Goal: Task Accomplishment & Management: Use online tool/utility

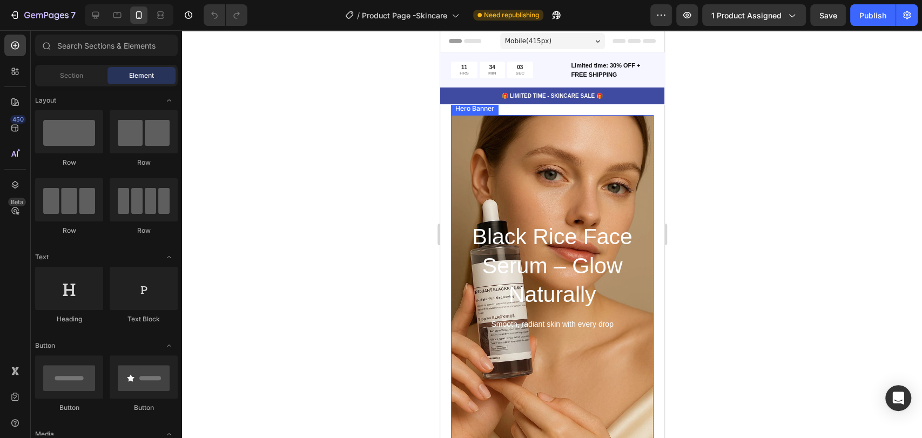
click at [555, 347] on div "Background Image" at bounding box center [551, 277] width 243 height 389
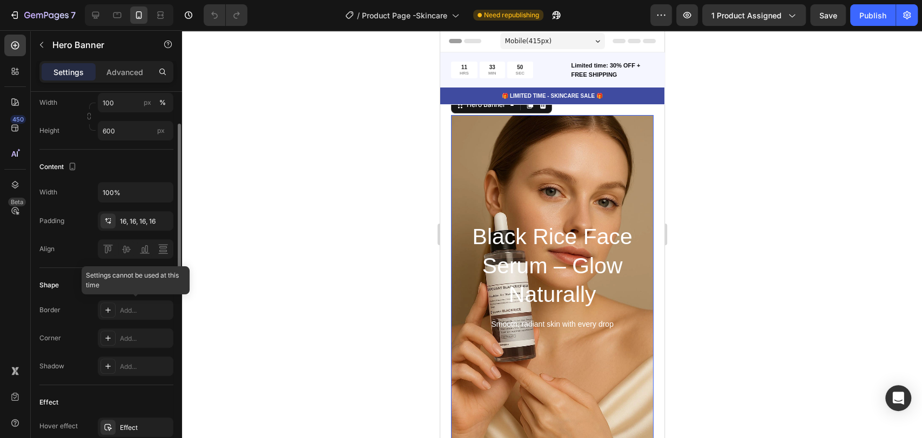
scroll to position [220, 0]
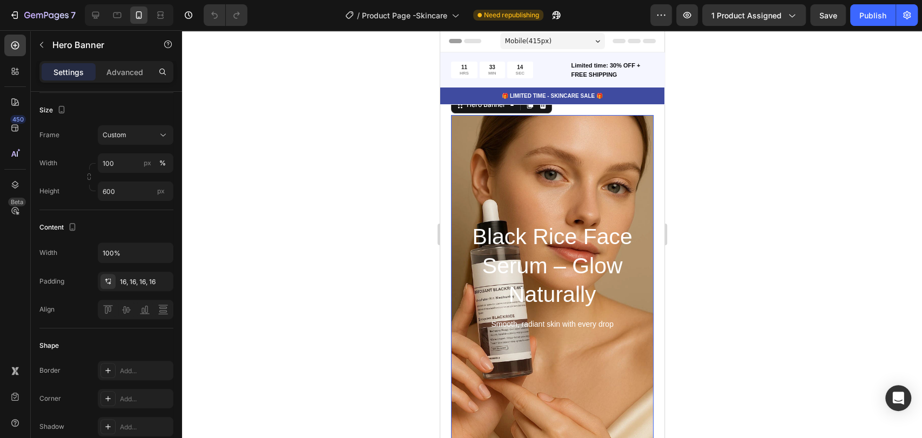
click at [583, 154] on div "Background Image" at bounding box center [551, 277] width 243 height 389
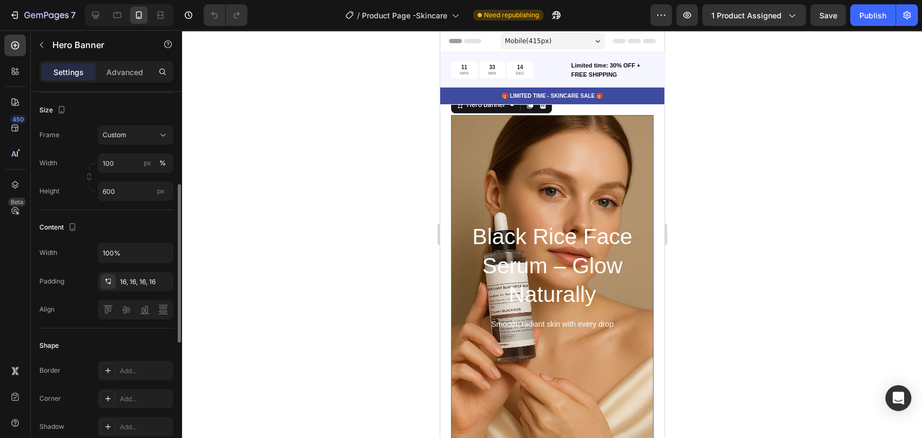
scroll to position [0, 0]
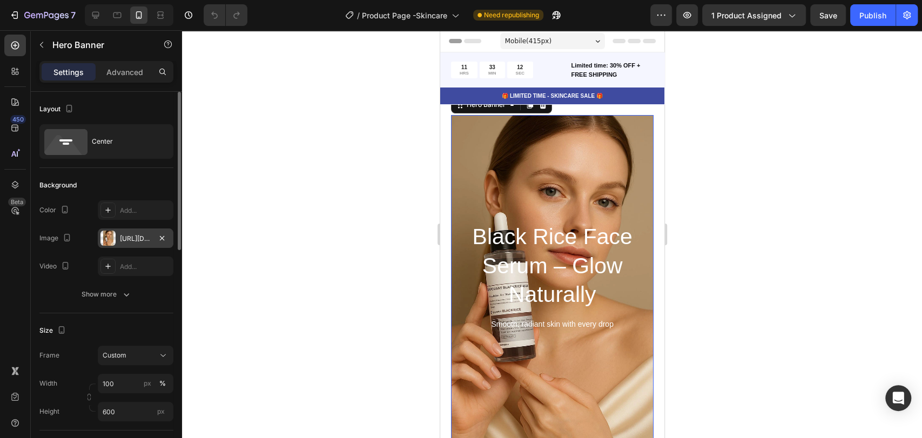
click at [140, 234] on div "[URL][DOMAIN_NAME]" at bounding box center [135, 239] width 31 height 10
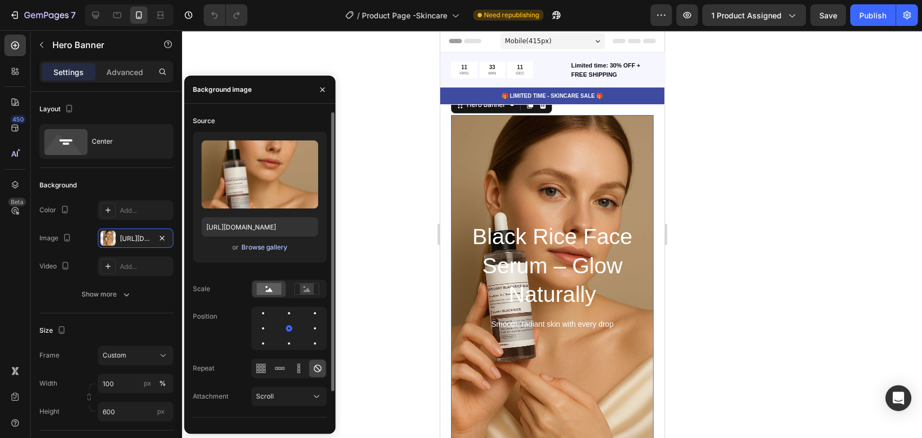
click at [273, 248] on div "Browse gallery" at bounding box center [265, 248] width 46 height 10
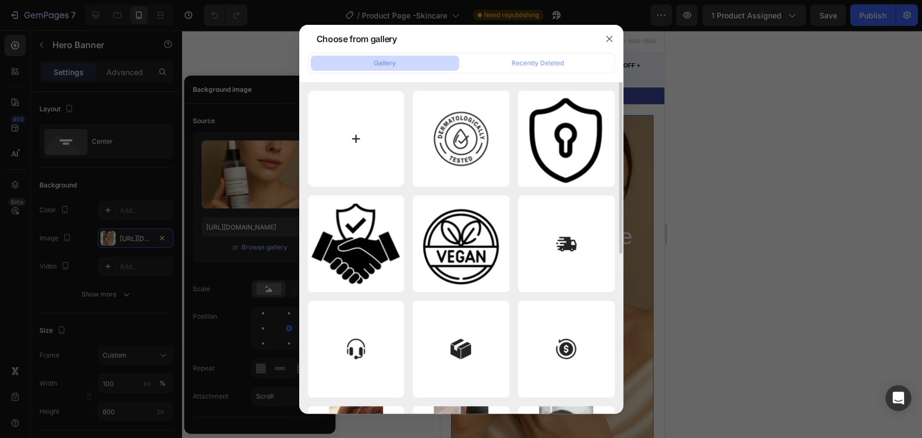
click at [365, 163] on input "file" at bounding box center [356, 139] width 97 height 97
type input "C:\fakepath\sirum.webp"
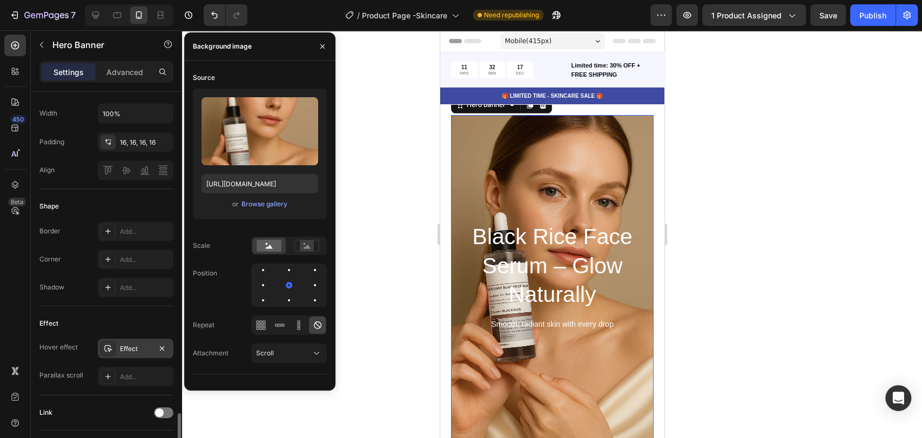
scroll to position [521, 0]
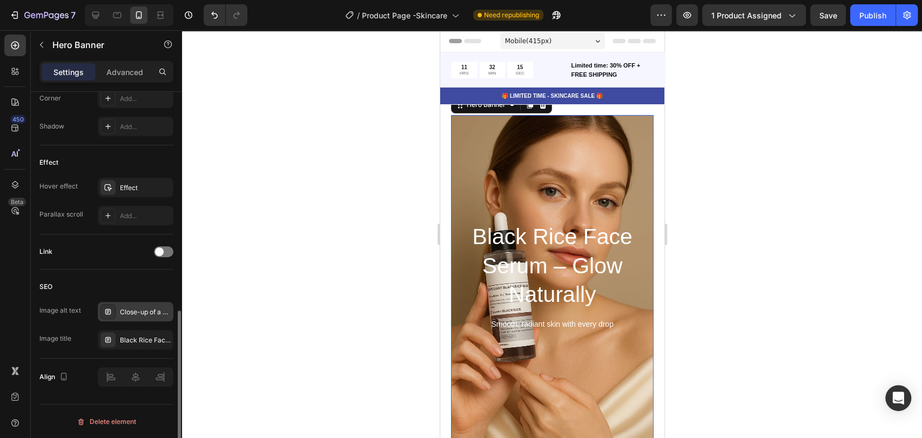
click at [139, 316] on div "Close-up of a woman holding Black Rice Face Serum bottle, promoting natural glo…" at bounding box center [136, 311] width 76 height 19
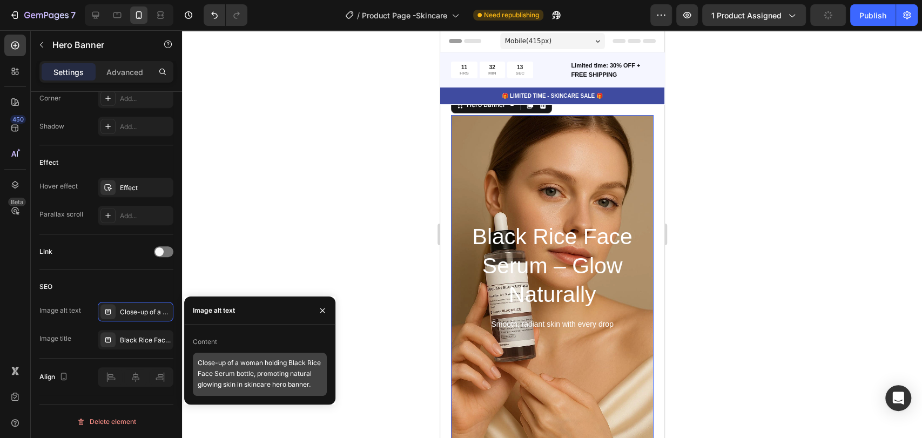
scroll to position [0, 0]
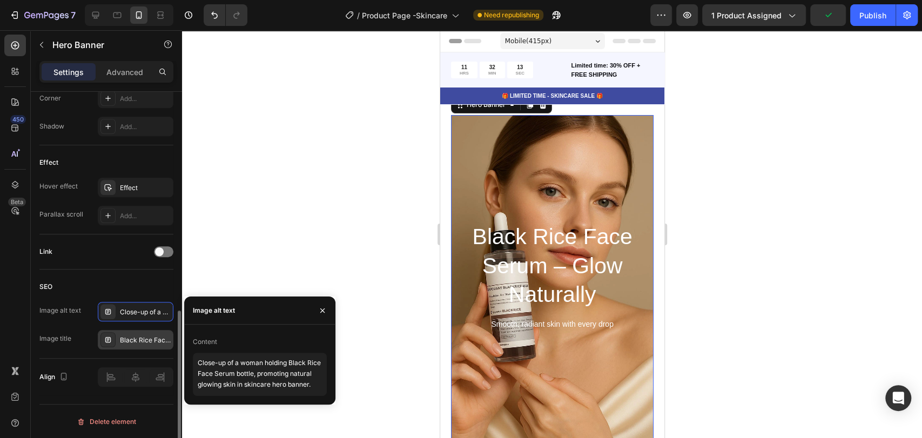
click at [132, 336] on div "Black Rice Face Serum – Glow Naturally | Skincare" at bounding box center [145, 341] width 51 height 10
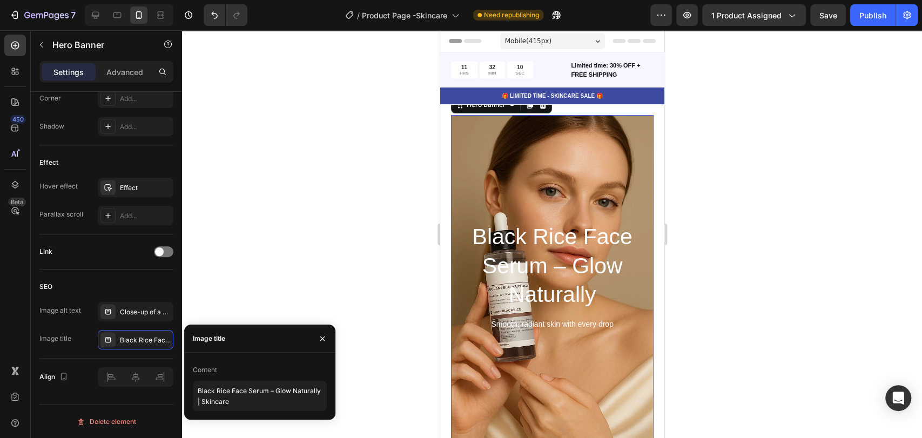
click at [256, 302] on div at bounding box center [552, 234] width 740 height 408
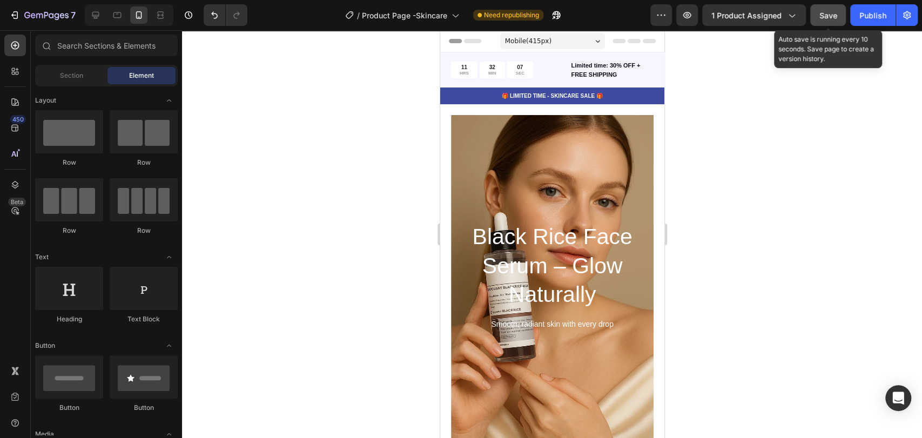
click at [821, 16] on span "Save" at bounding box center [829, 15] width 18 height 9
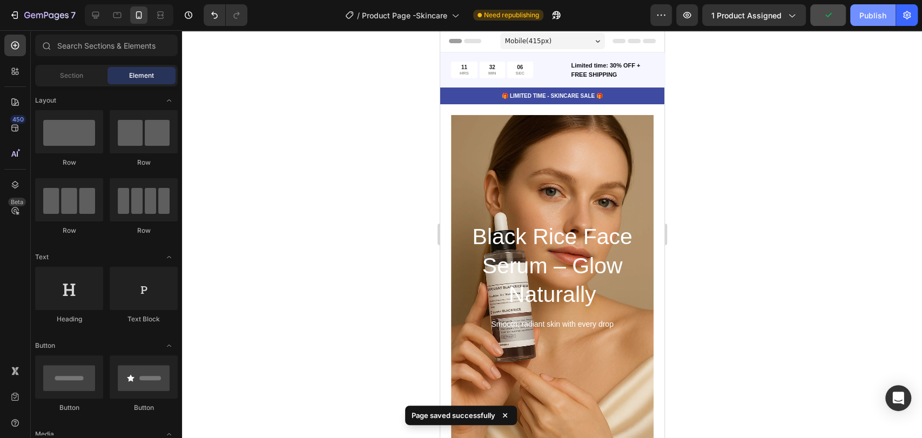
click at [868, 16] on div "Publish" at bounding box center [873, 15] width 27 height 11
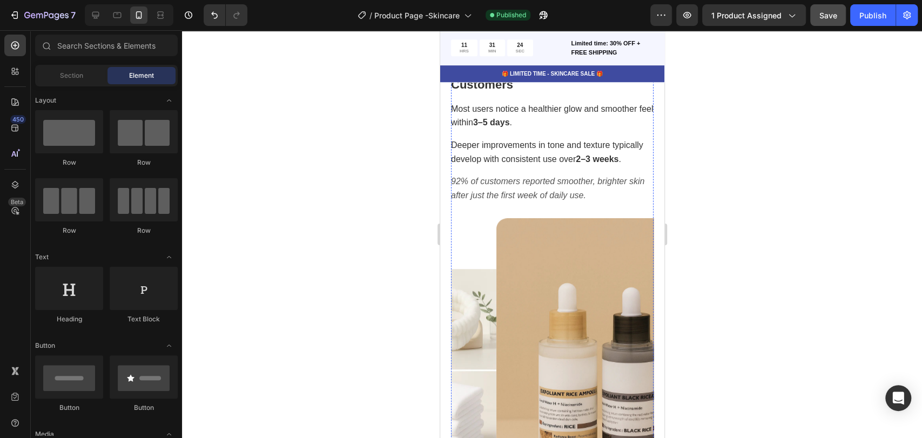
scroll to position [600, 0]
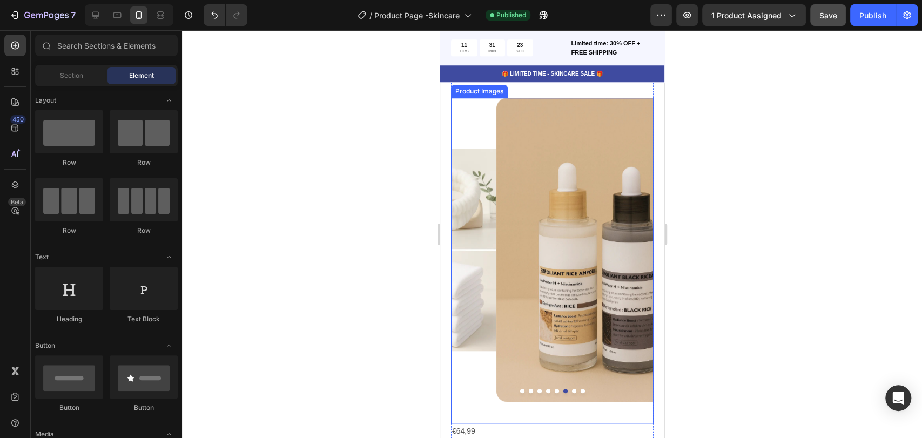
click at [552, 233] on img at bounding box center [597, 250] width 203 height 304
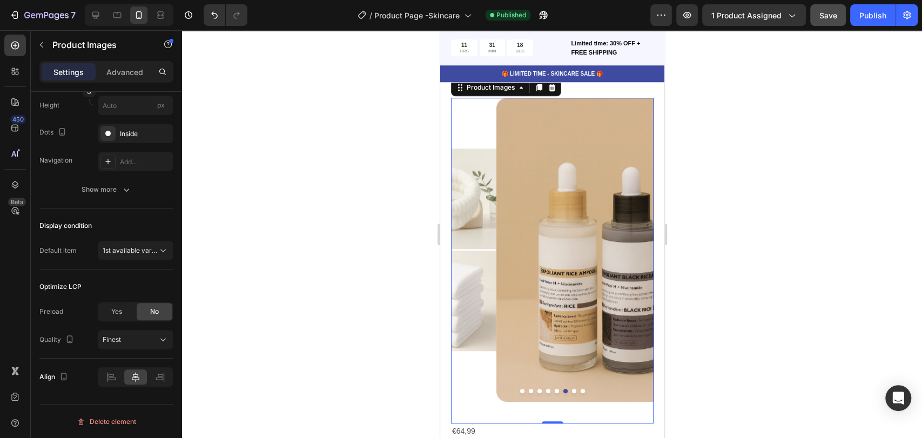
scroll to position [660, 0]
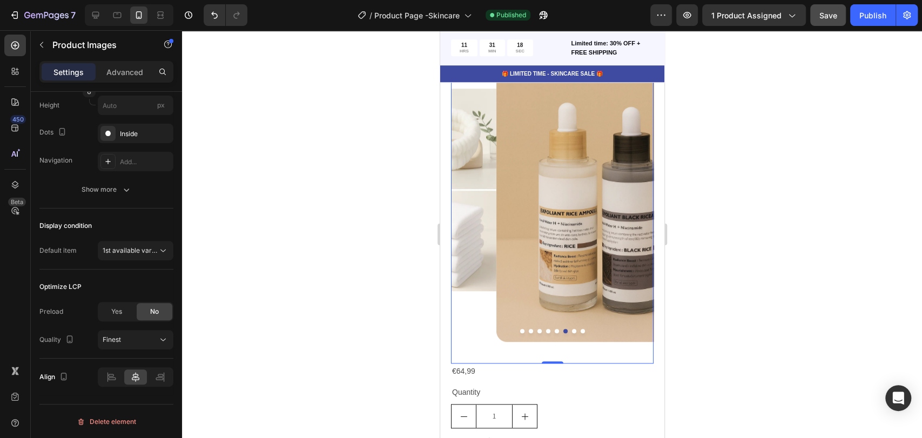
click at [534, 255] on img at bounding box center [597, 190] width 203 height 304
click at [863, 27] on div "7 / Product Page -Skincare Published Preview 1 product assigned Save Publish" at bounding box center [461, 15] width 922 height 31
click at [860, 21] on button "Publish" at bounding box center [873, 15] width 45 height 22
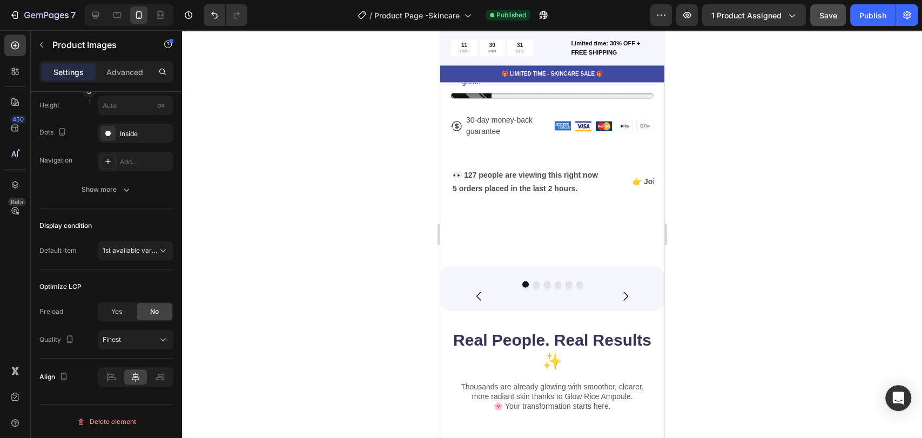
scroll to position [1261, 0]
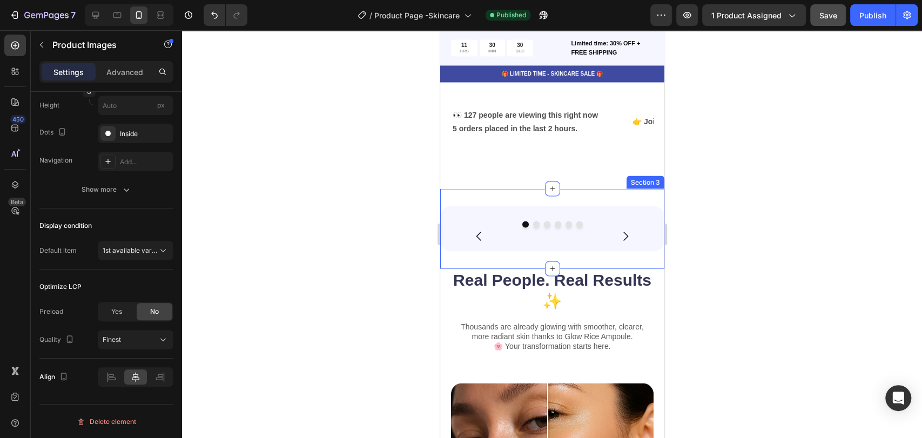
click at [561, 189] on div "Image Image Image Image Image Image Carousel Row Row Section 3" at bounding box center [552, 229] width 224 height 80
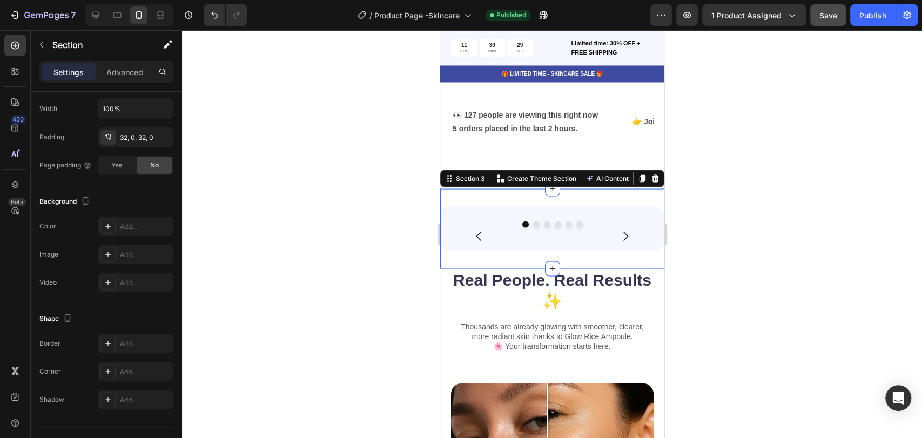
scroll to position [0, 0]
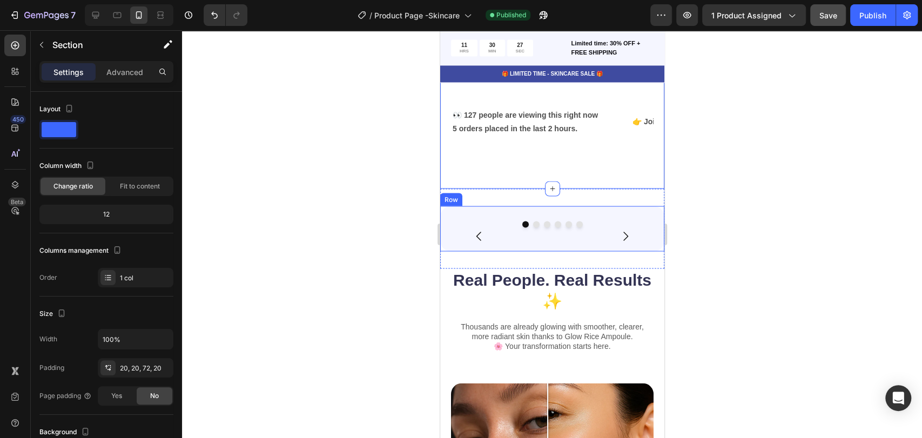
click at [612, 206] on div "Image Image Image Image Image Image [GEOGRAPHIC_DATA]" at bounding box center [552, 228] width 224 height 45
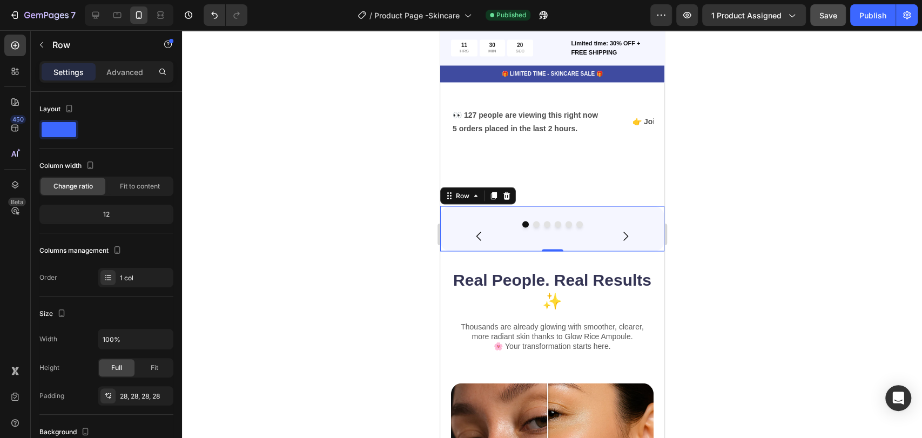
click at [720, 435] on div at bounding box center [552, 234] width 740 height 408
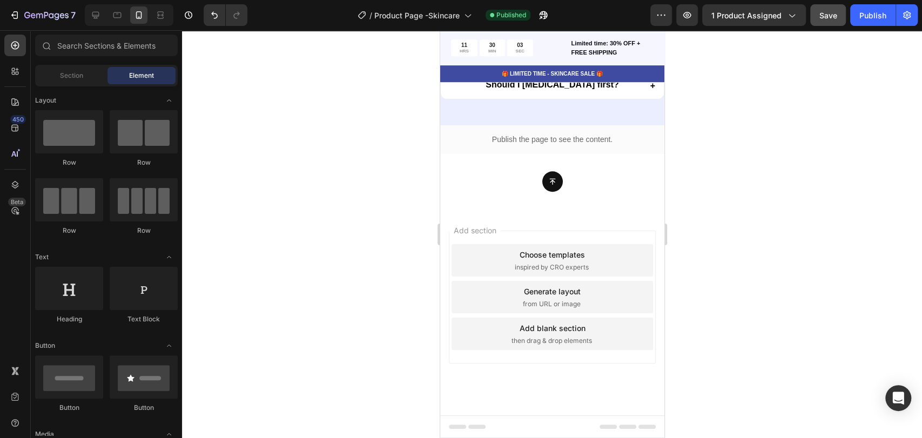
scroll to position [6087, 0]
click at [578, 192] on div "Button" at bounding box center [552, 181] width 224 height 21
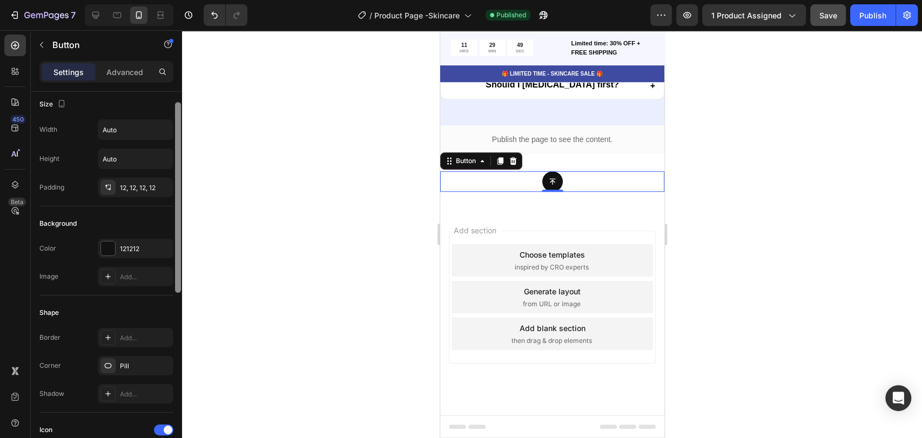
scroll to position [0, 0]
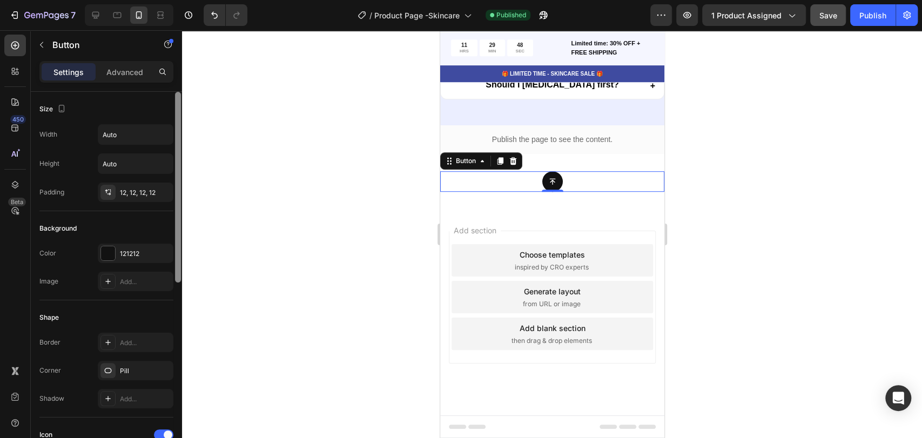
drag, startPoint x: 176, startPoint y: 325, endPoint x: 205, endPoint y: 109, distance: 218.0
click at [205, 0] on div "7 / Product Page -Skincare Published Preview 1 product assigned Save Publish 45…" at bounding box center [461, 0] width 922 height 0
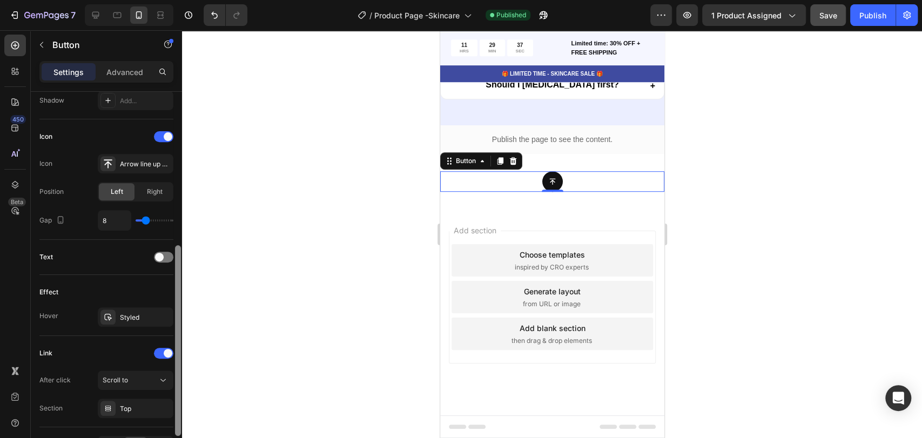
scroll to position [299, 0]
drag, startPoint x: 179, startPoint y: 214, endPoint x: 176, endPoint y: 335, distance: 121.1
click at [177, 336] on div at bounding box center [178, 339] width 6 height 191
click at [162, 256] on span at bounding box center [159, 256] width 9 height 9
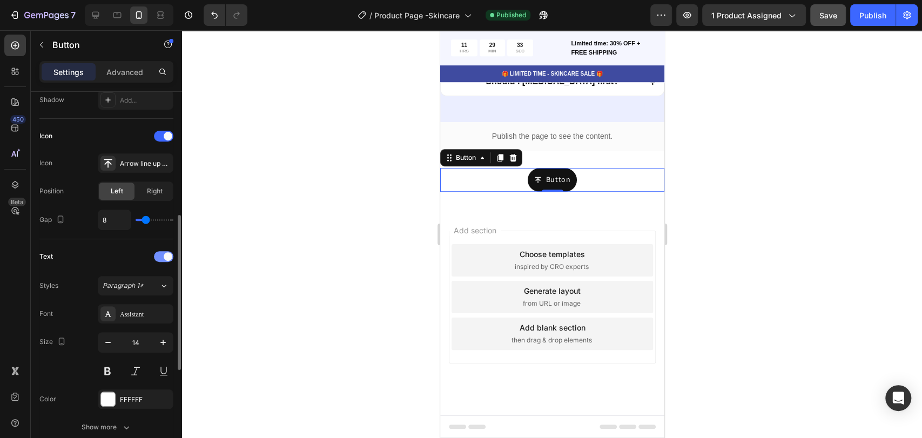
click at [162, 256] on div at bounding box center [163, 256] width 19 height 11
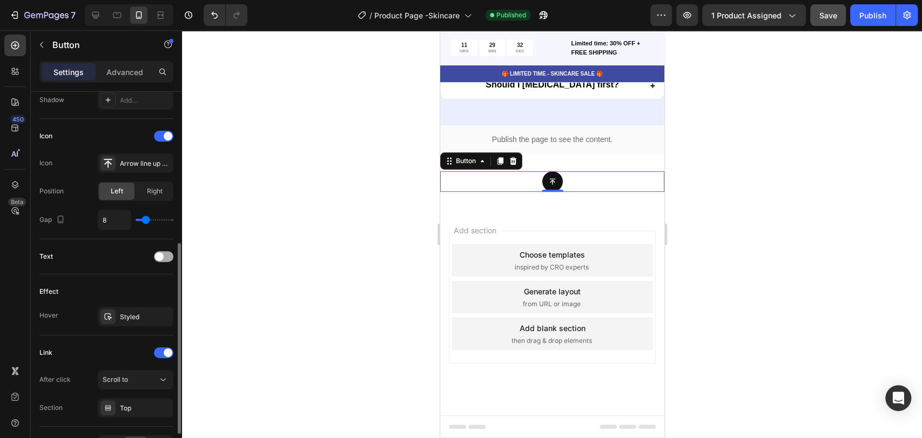
click at [162, 256] on span at bounding box center [159, 256] width 9 height 9
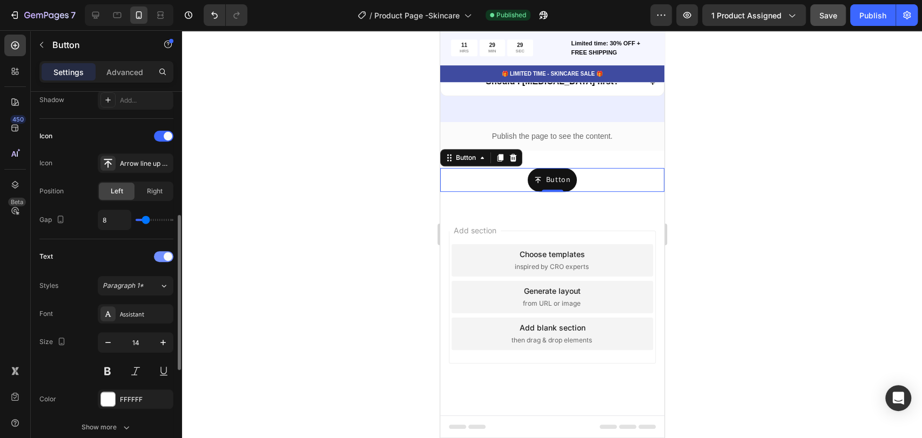
click at [162, 256] on div at bounding box center [163, 256] width 19 height 11
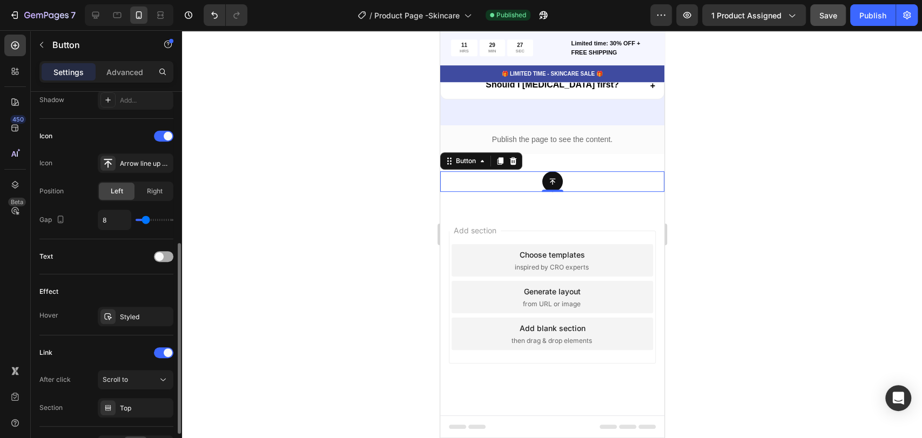
click at [162, 256] on span at bounding box center [159, 256] width 9 height 9
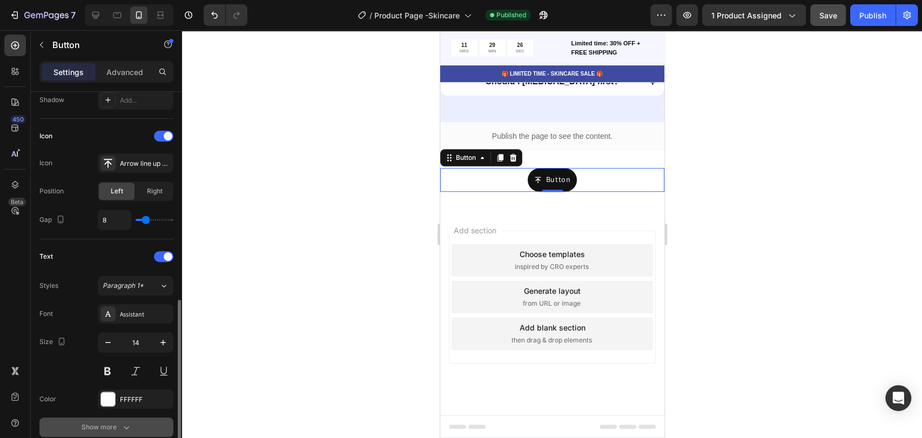
scroll to position [359, 0]
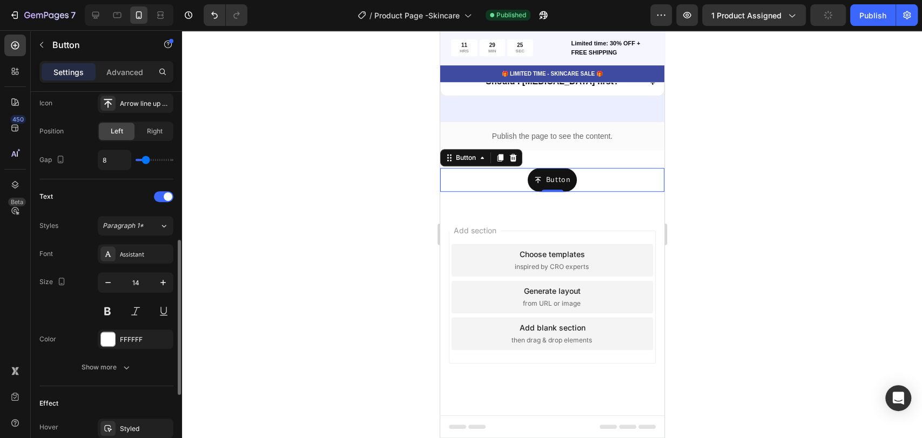
click at [123, 356] on div "Font Assistant Size 14 Color FFFFFF Show more" at bounding box center [106, 310] width 134 height 133
click at [124, 363] on icon "button" at bounding box center [126, 367] width 11 height 11
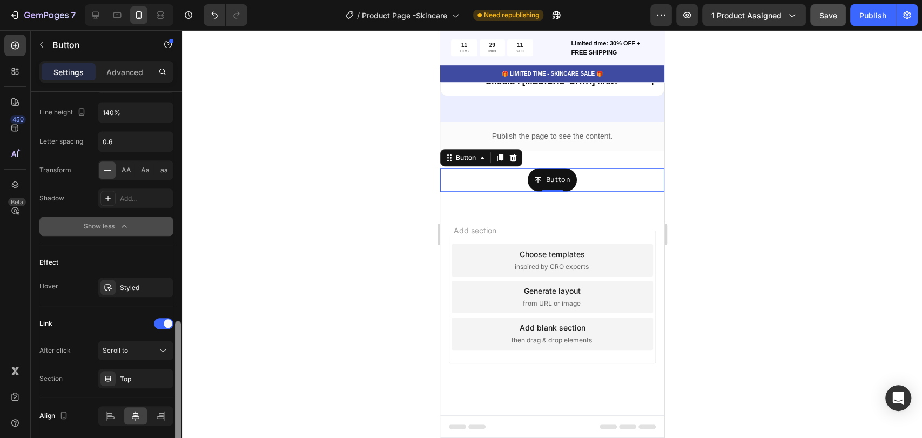
scroll to position [646, 0]
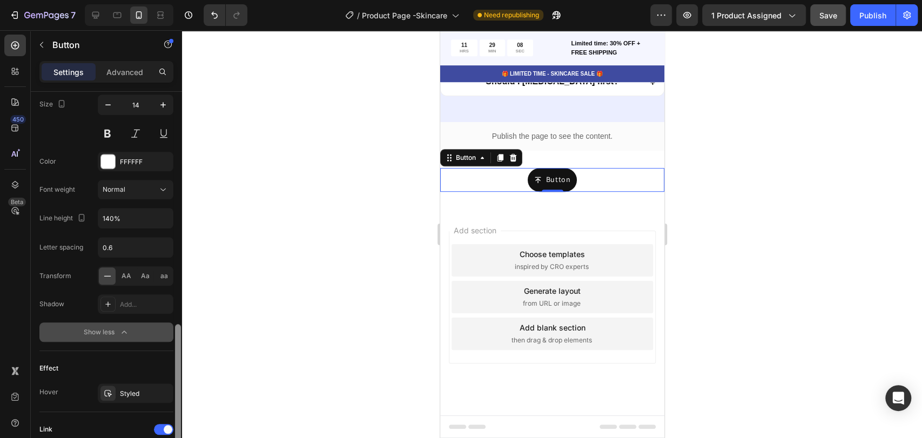
drag, startPoint x: 177, startPoint y: 327, endPoint x: 217, endPoint y: 344, distance: 42.9
click at [216, 0] on div "7 / Product Page -Skincare Need republishing Preview 1 product assigned Save Pu…" at bounding box center [461, 0] width 922 height 0
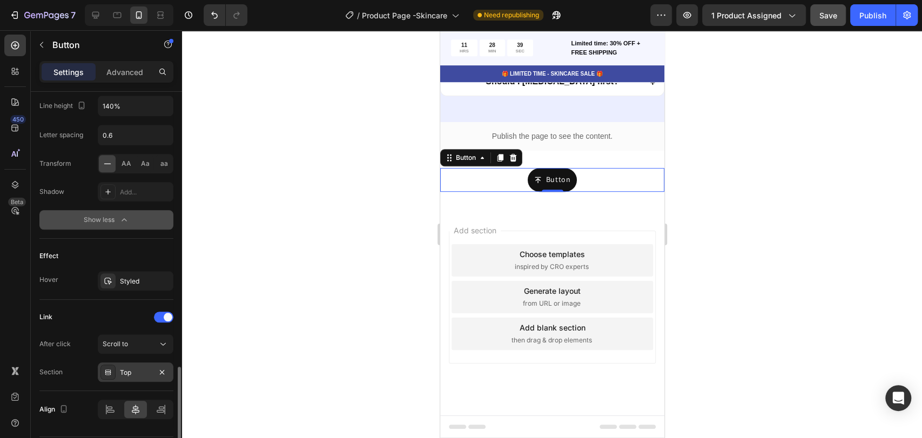
scroll to position [681, 0]
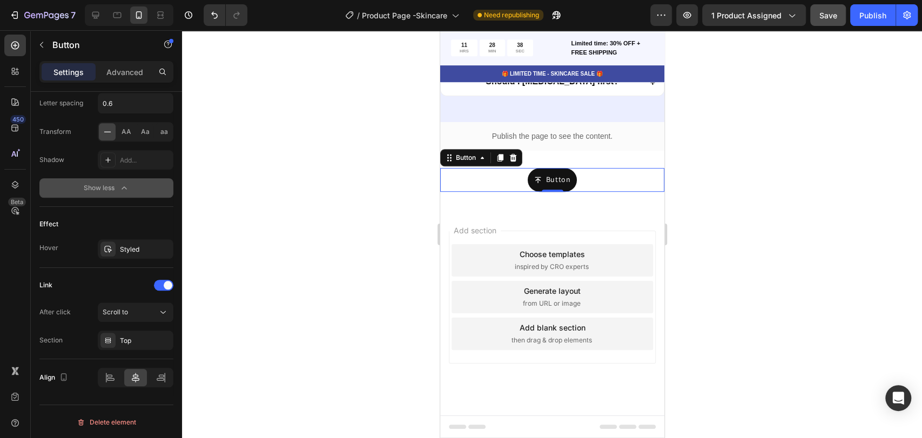
click at [590, 192] on div "Button Button 0" at bounding box center [552, 180] width 224 height 24
click at [558, 185] on p "Button" at bounding box center [558, 180] width 25 height 11
click at [539, 185] on div "Button" at bounding box center [552, 180] width 37 height 11
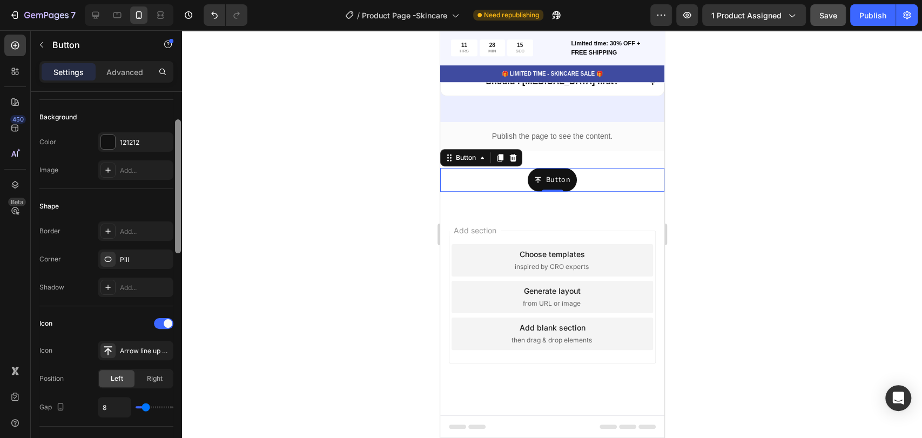
scroll to position [91, 0]
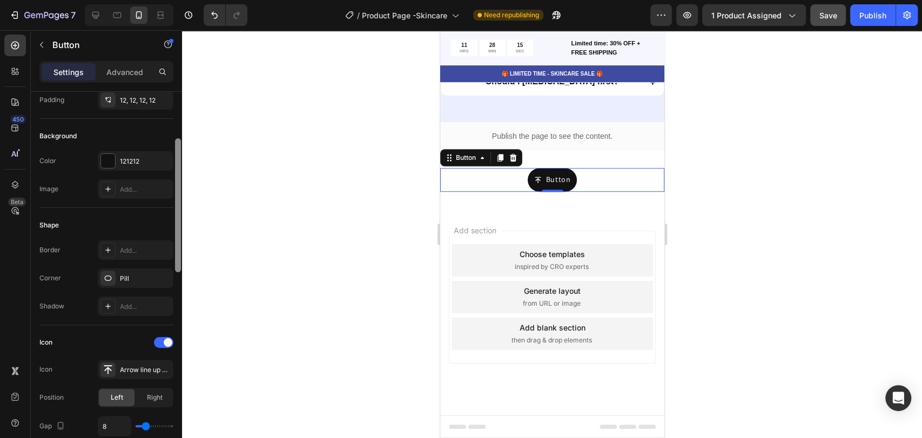
drag, startPoint x: 177, startPoint y: 362, endPoint x: 253, endPoint y: 194, distance: 184.3
click at [253, 0] on div "7 / Product Page -Skincare Need republishing Preview 1 product assigned Save Pu…" at bounding box center [461, 0] width 922 height 0
click at [155, 186] on div "Add..." at bounding box center [145, 191] width 51 height 10
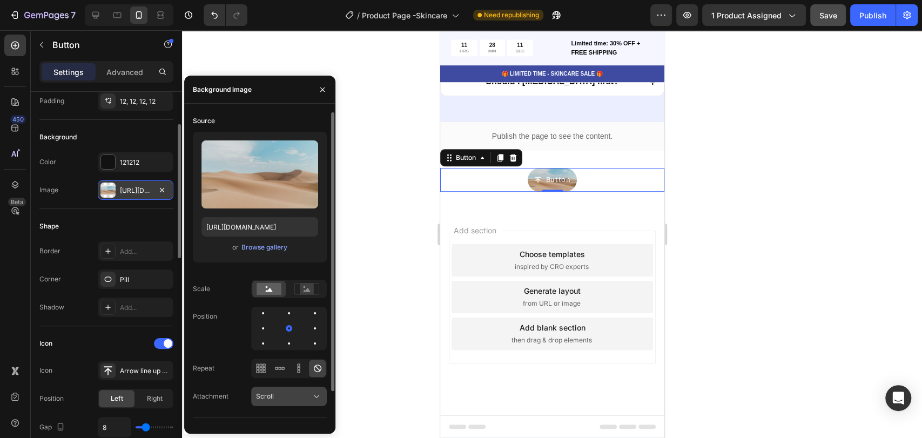
scroll to position [38, 0]
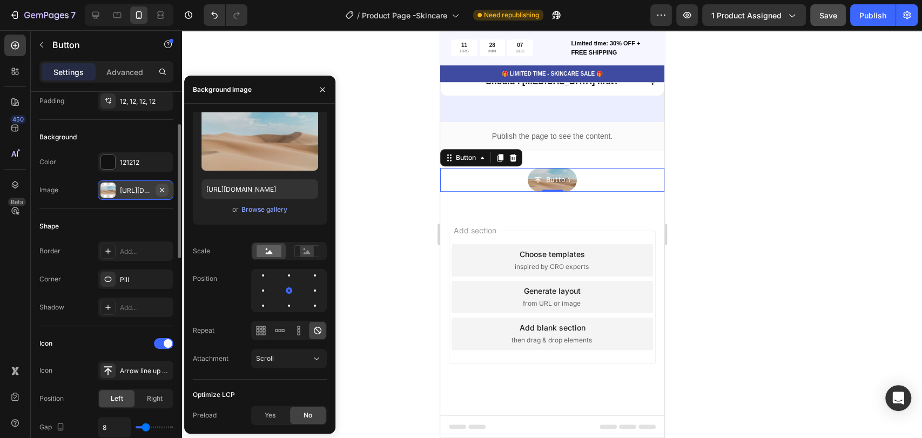
click at [162, 187] on icon "button" at bounding box center [162, 190] width 9 height 9
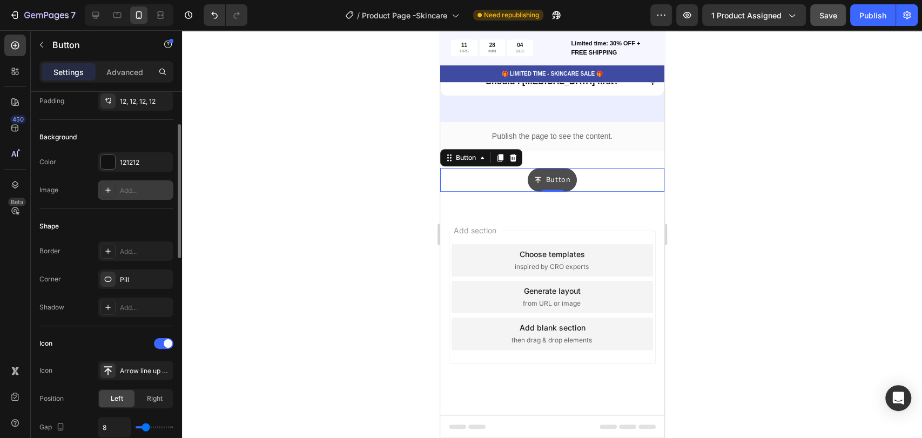
click at [567, 192] on button "Button" at bounding box center [552, 180] width 50 height 24
click at [142, 163] on div "121212" at bounding box center [135, 163] width 31 height 10
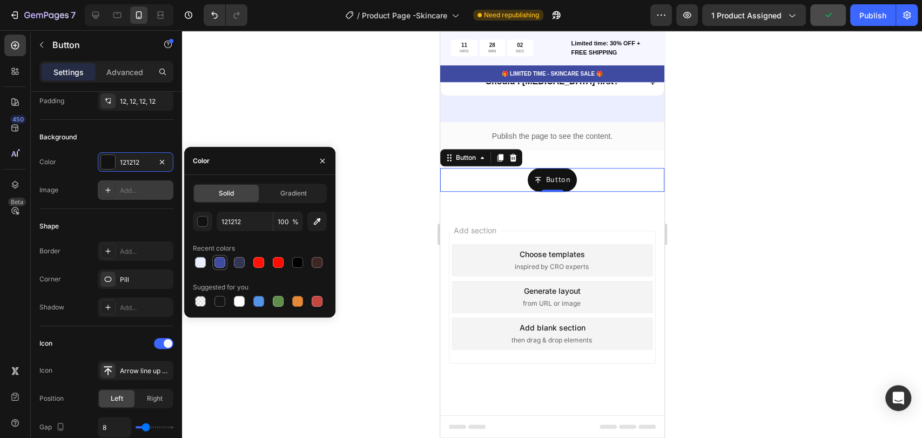
click at [219, 260] on div at bounding box center [220, 262] width 11 height 11
type input "3F4BA0"
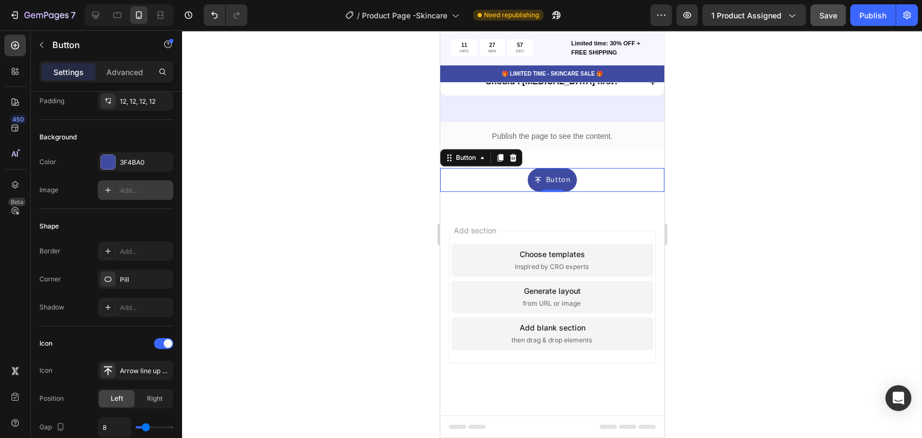
click at [371, 243] on div at bounding box center [552, 234] width 740 height 408
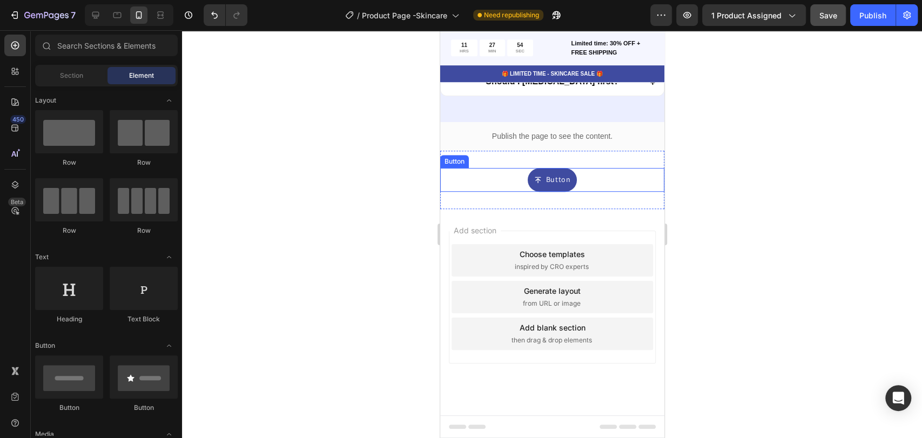
click at [577, 192] on div "Button Button" at bounding box center [552, 180] width 224 height 24
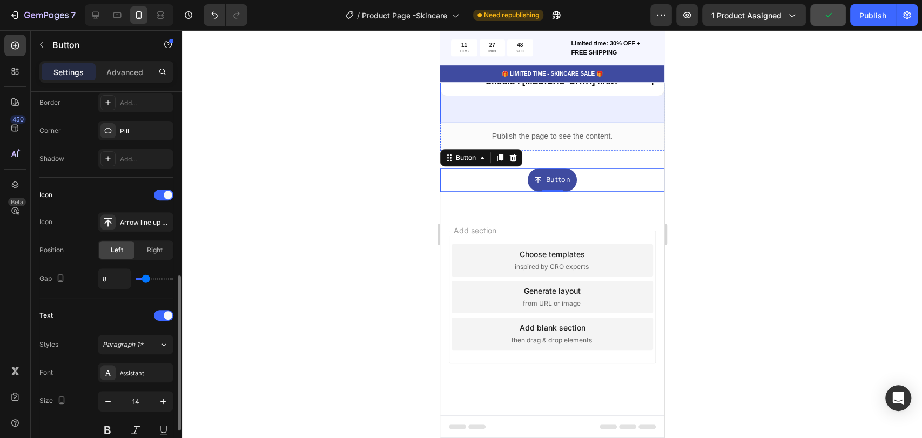
scroll to position [300, 0]
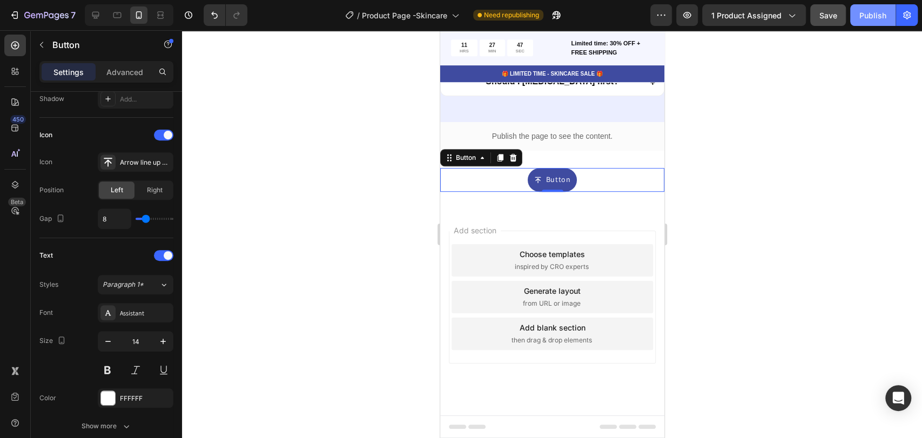
click at [867, 16] on div "Publish" at bounding box center [873, 15] width 27 height 11
click at [511, 179] on div "Button Button 0" at bounding box center [552, 180] width 224 height 24
click at [570, 176] on button "Button" at bounding box center [552, 180] width 50 height 24
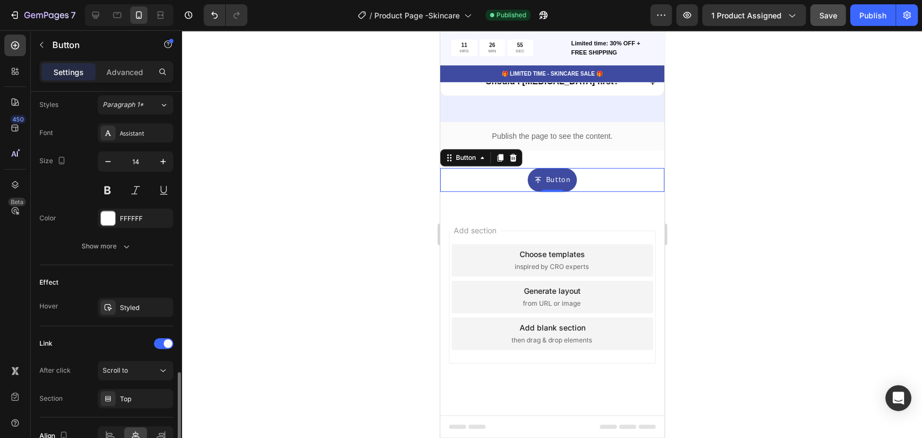
scroll to position [538, 0]
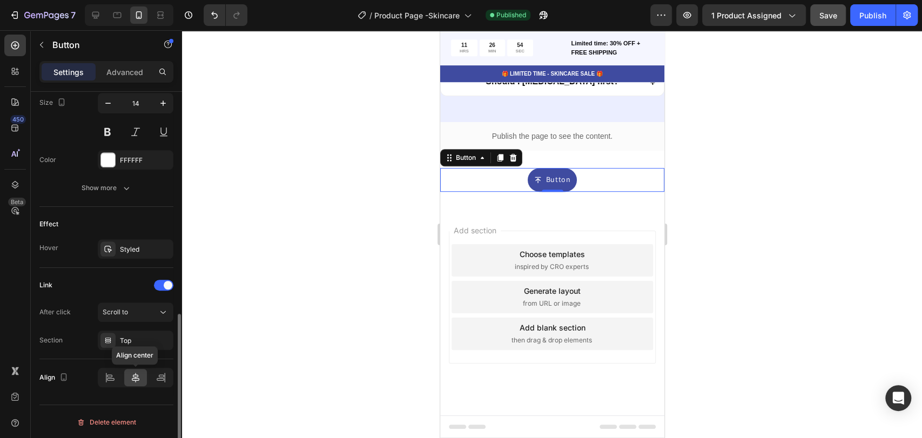
click at [130, 376] on icon at bounding box center [135, 377] width 11 height 11
click at [875, 18] on div "Publish" at bounding box center [873, 15] width 27 height 11
click at [137, 158] on div "FFFFFF" at bounding box center [135, 161] width 31 height 10
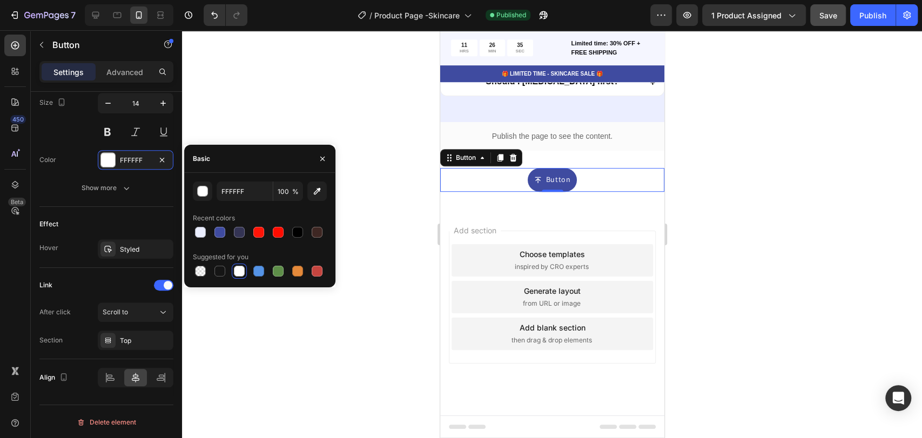
click at [419, 203] on div at bounding box center [552, 234] width 740 height 408
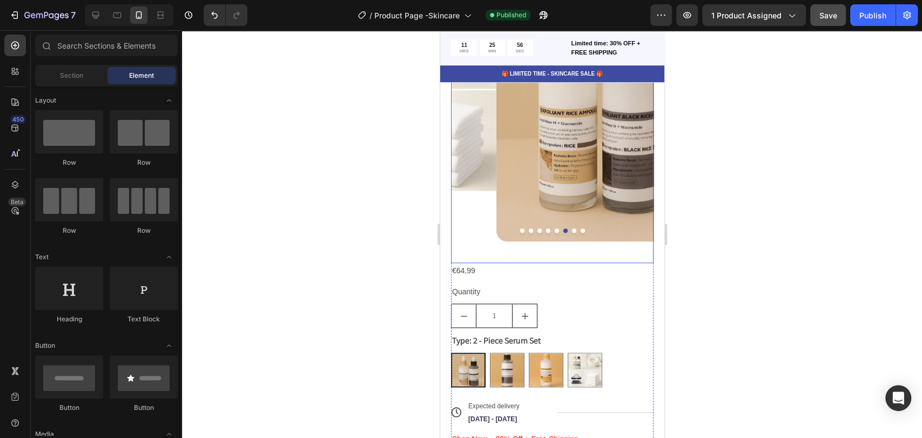
scroll to position [640, 0]
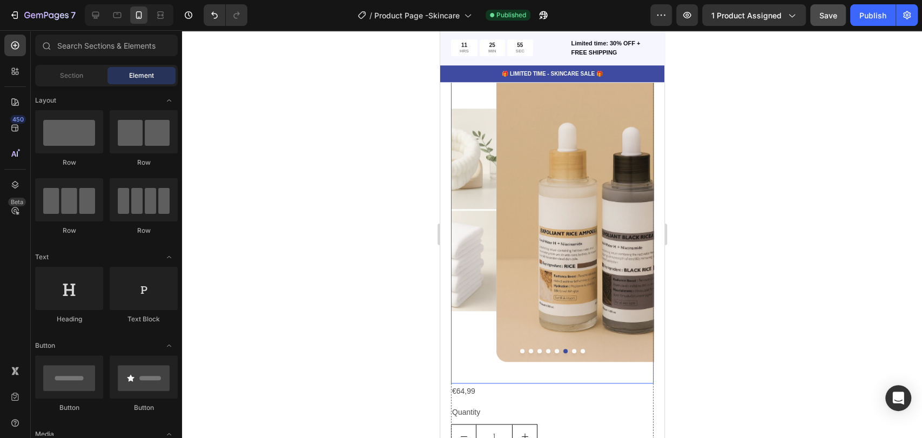
click at [560, 223] on img at bounding box center [597, 210] width 203 height 304
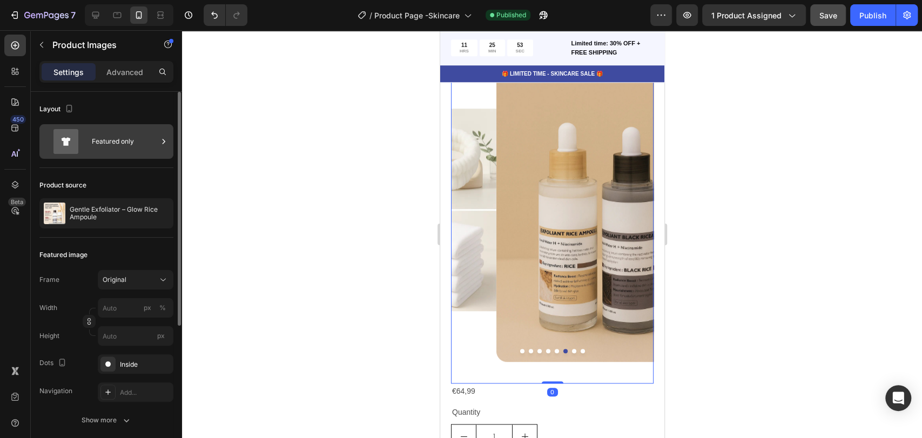
click at [137, 146] on div "Featured only" at bounding box center [125, 141] width 66 height 25
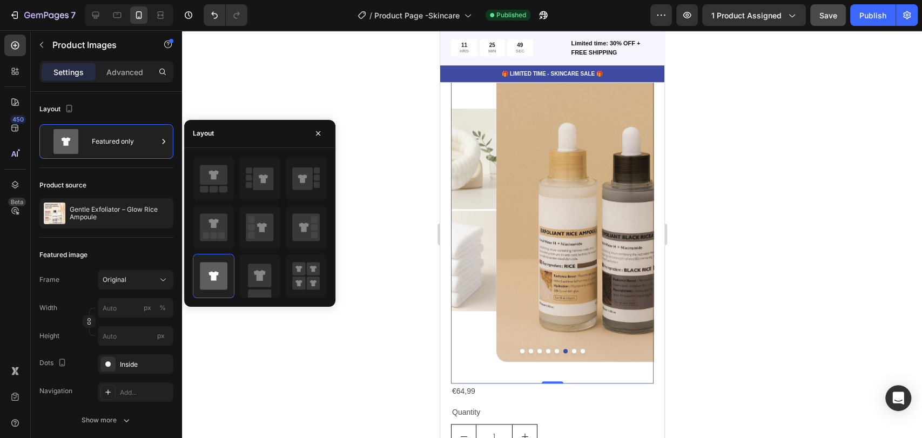
scroll to position [700, 0]
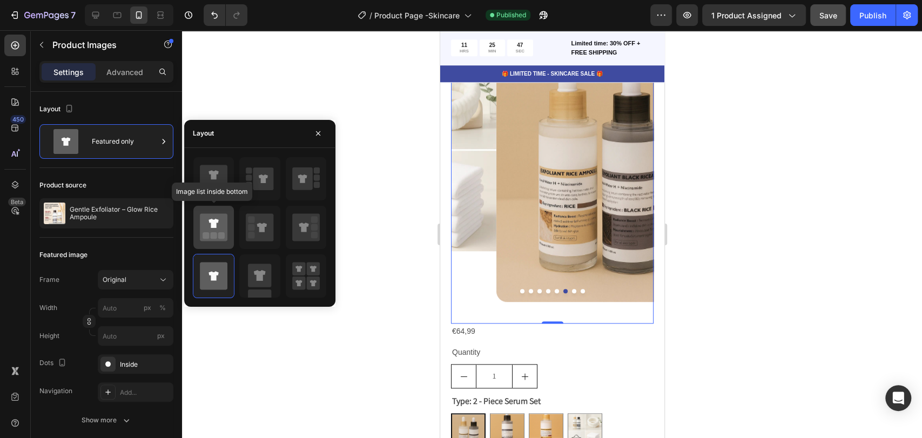
click at [214, 233] on rect at bounding box center [214, 235] width 6 height 6
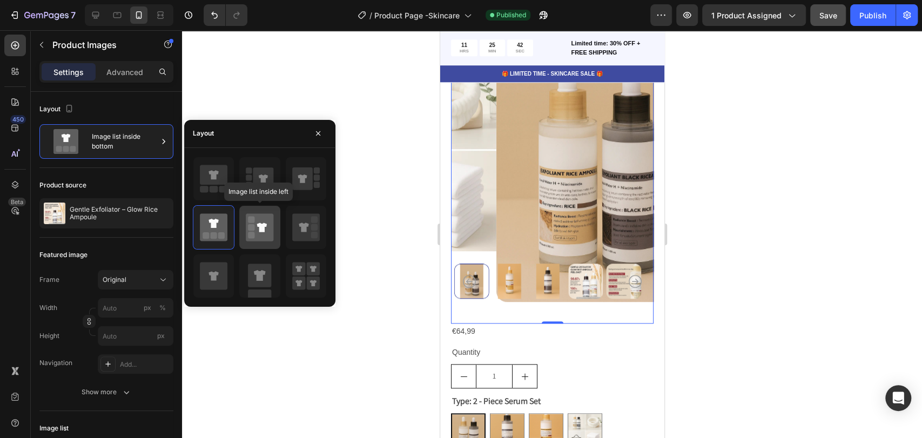
click at [258, 227] on icon at bounding box center [260, 227] width 28 height 28
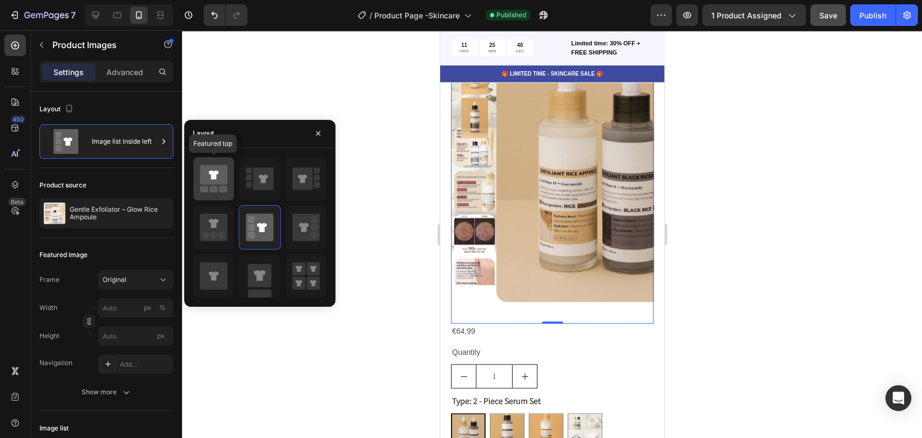
click at [221, 180] on icon at bounding box center [214, 175] width 28 height 20
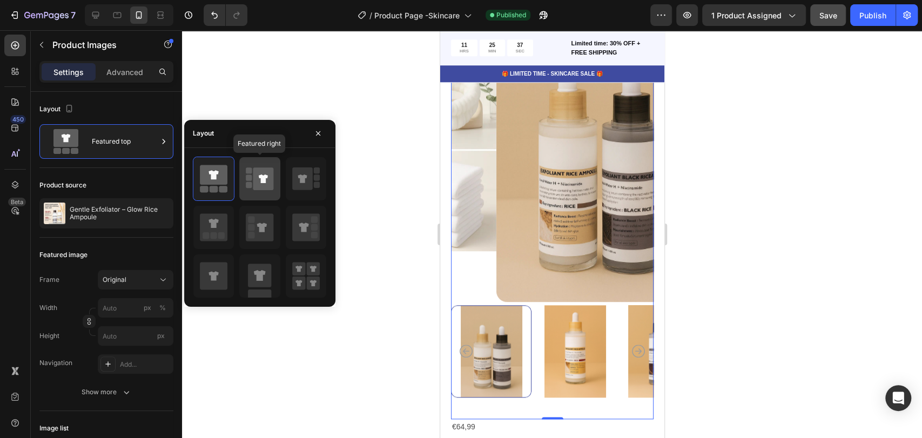
click at [268, 185] on icon at bounding box center [263, 179] width 21 height 23
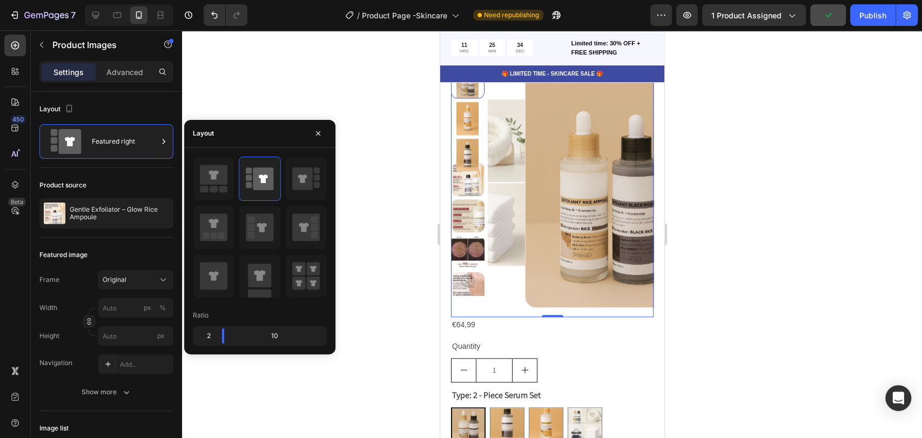
scroll to position [580, 0]
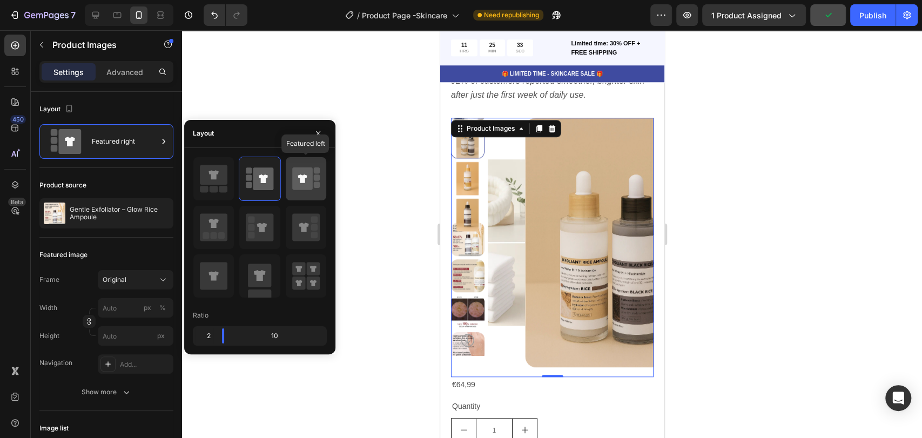
click at [304, 192] on icon at bounding box center [306, 179] width 28 height 30
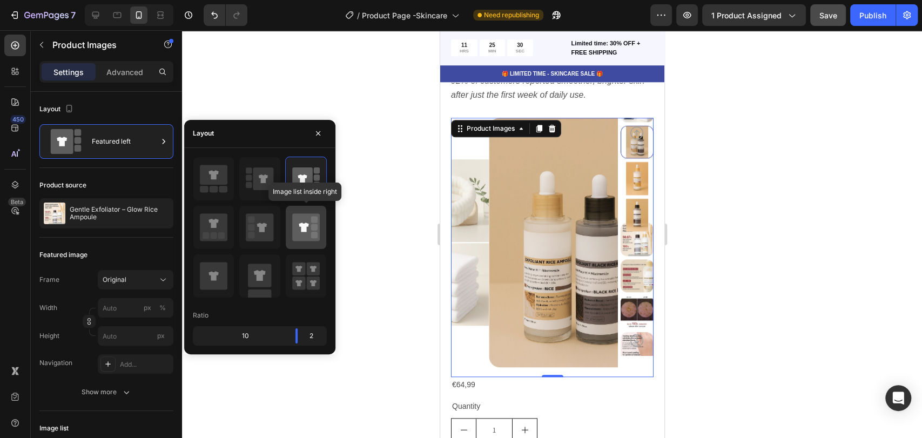
click at [306, 230] on icon at bounding box center [304, 227] width 10 height 9
type input "20"
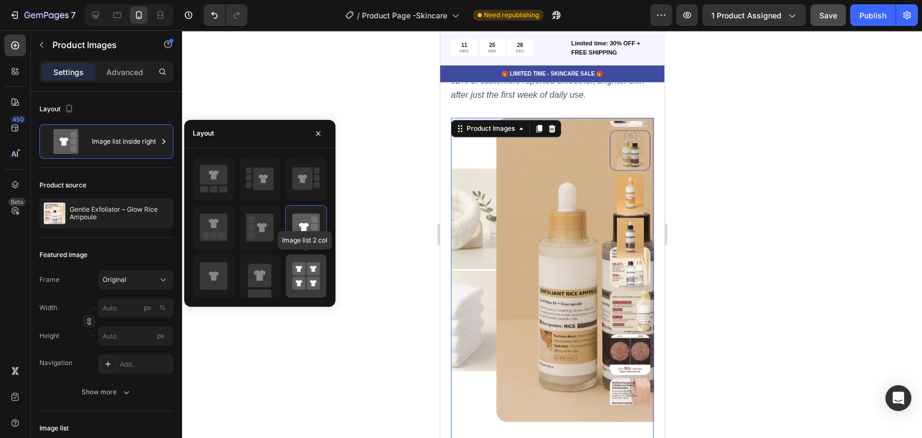
click at [307, 276] on icon at bounding box center [306, 276] width 28 height 30
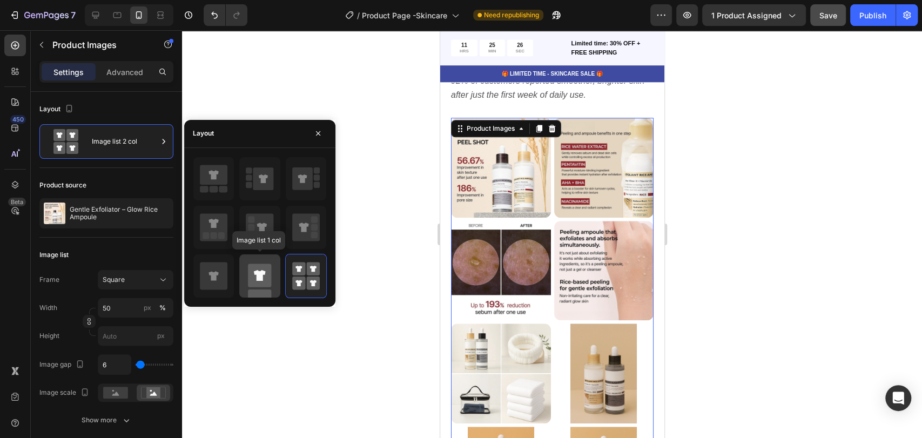
click at [266, 278] on rect at bounding box center [259, 275] width 23 height 23
type input "100"
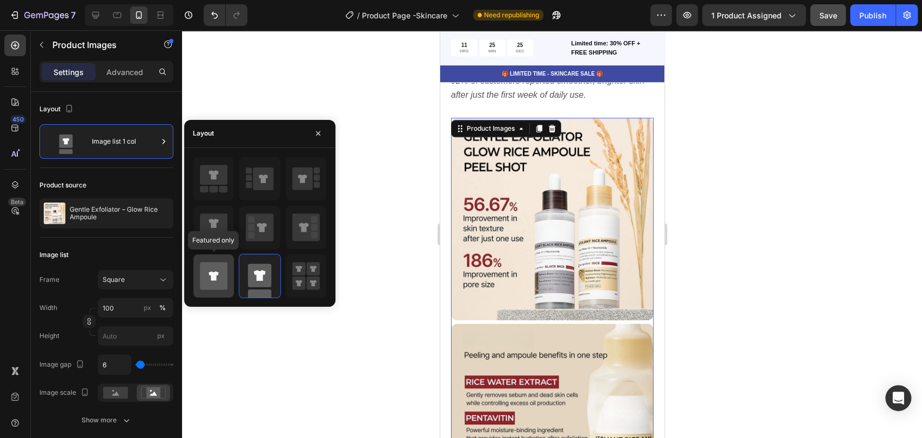
click at [214, 276] on icon at bounding box center [214, 275] width 10 height 9
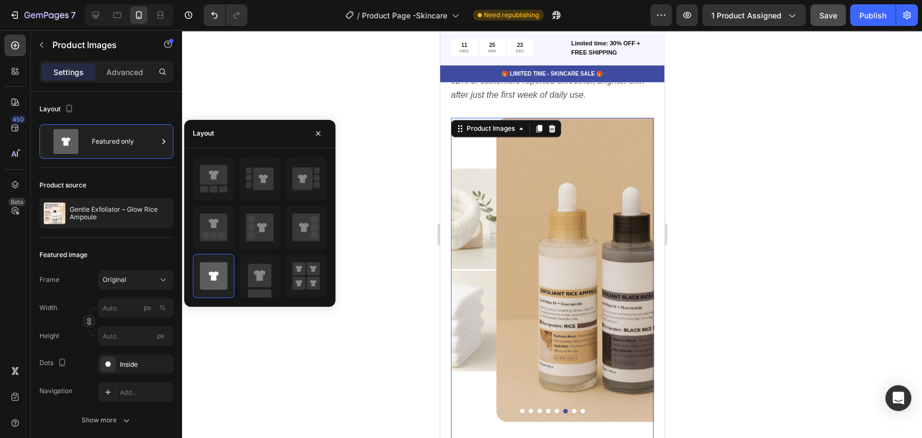
scroll to position [700, 0]
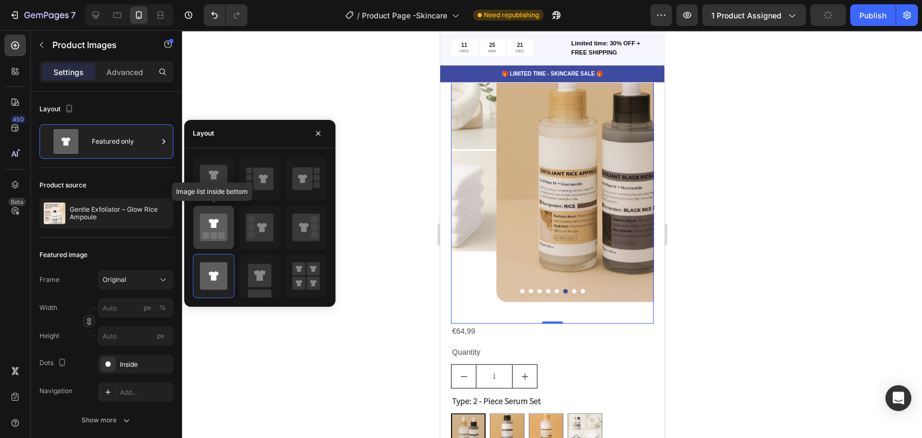
click at [224, 226] on icon at bounding box center [214, 227] width 28 height 28
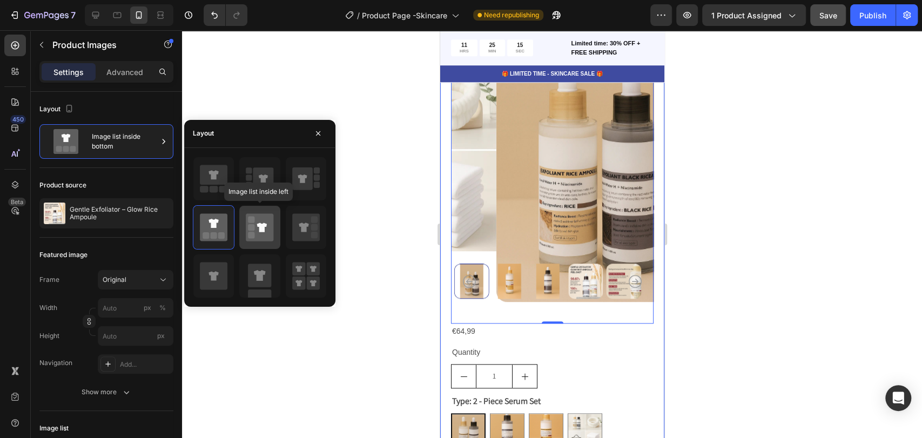
click at [255, 226] on icon at bounding box center [260, 227] width 28 height 28
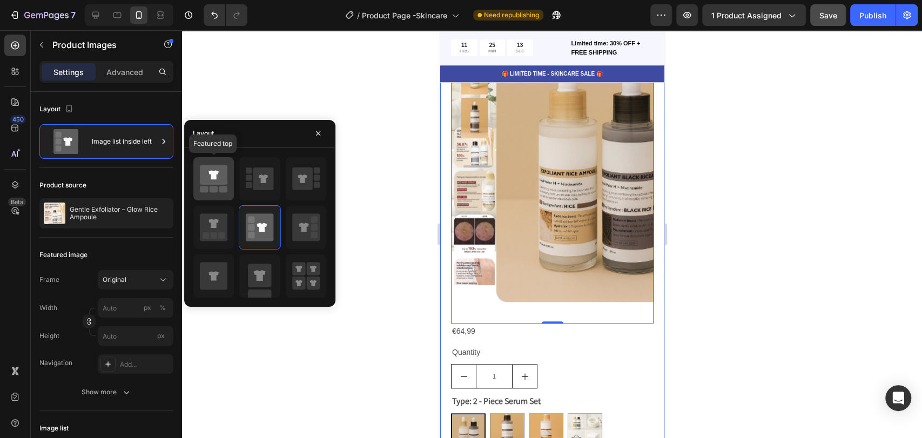
click at [218, 183] on icon at bounding box center [214, 175] width 28 height 20
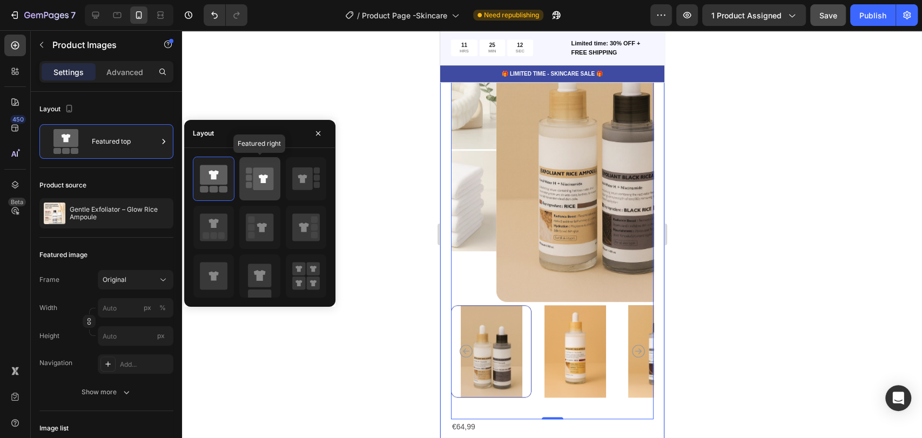
click at [259, 177] on icon at bounding box center [263, 179] width 9 height 9
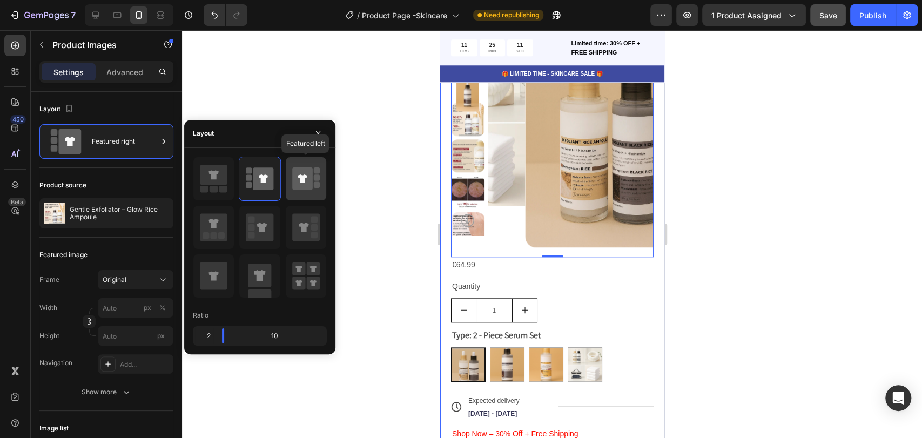
click at [305, 176] on icon at bounding box center [302, 179] width 9 height 9
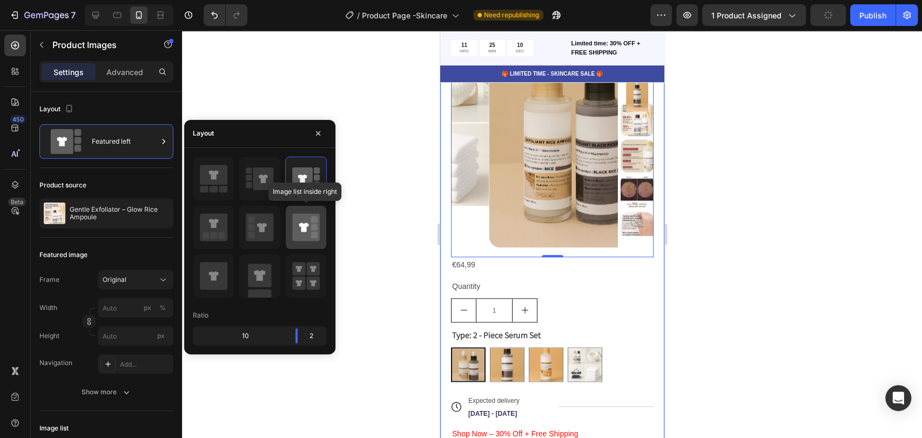
click at [303, 225] on icon at bounding box center [304, 227] width 10 height 9
type input "20"
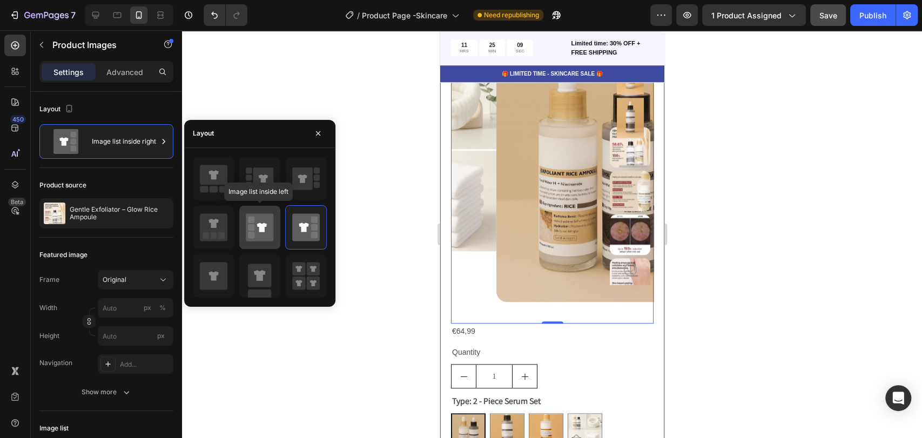
click at [256, 232] on icon at bounding box center [260, 227] width 28 height 28
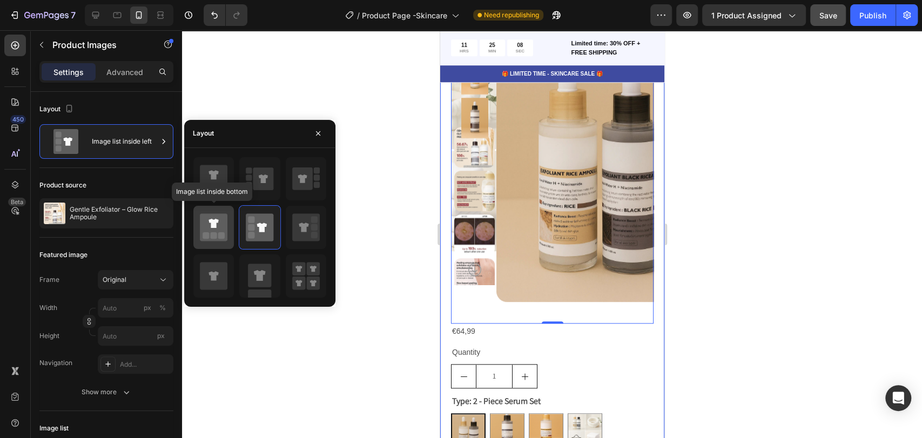
click at [219, 231] on icon at bounding box center [214, 227] width 28 height 28
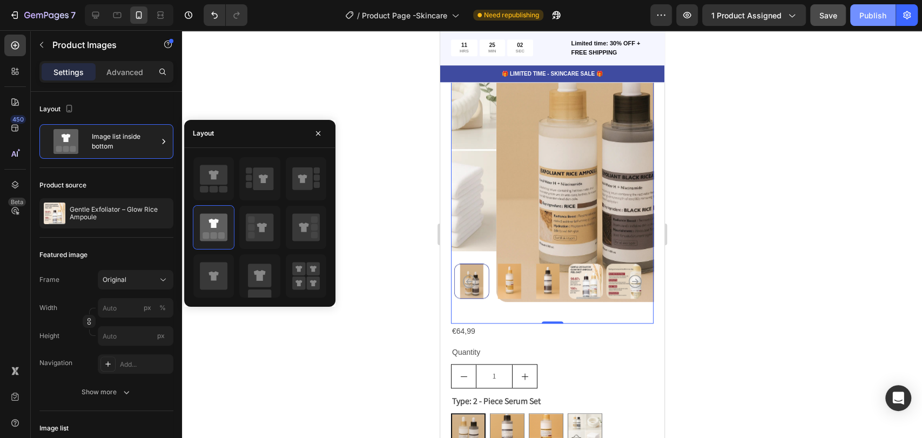
click at [875, 18] on div "Publish" at bounding box center [873, 15] width 27 height 11
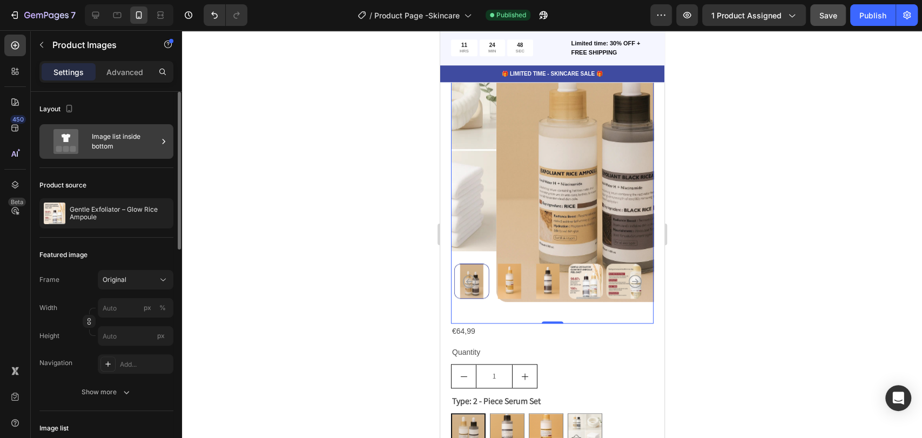
click at [135, 141] on div "Image list inside bottom" at bounding box center [125, 141] width 66 height 25
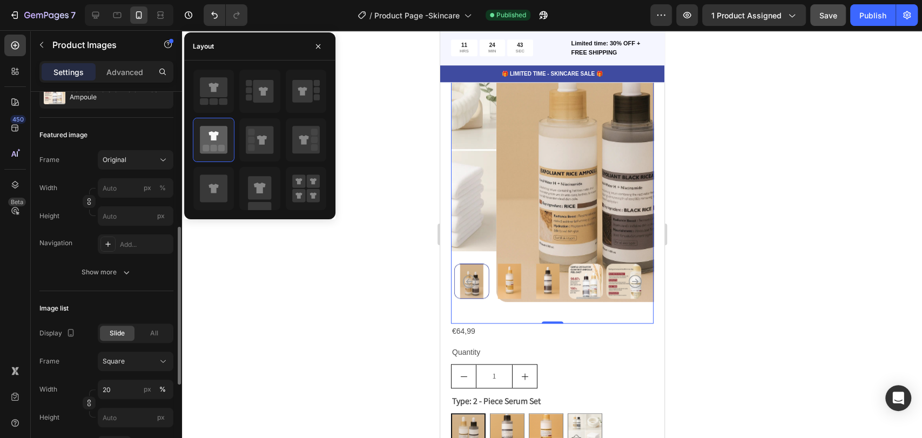
scroll to position [180, 0]
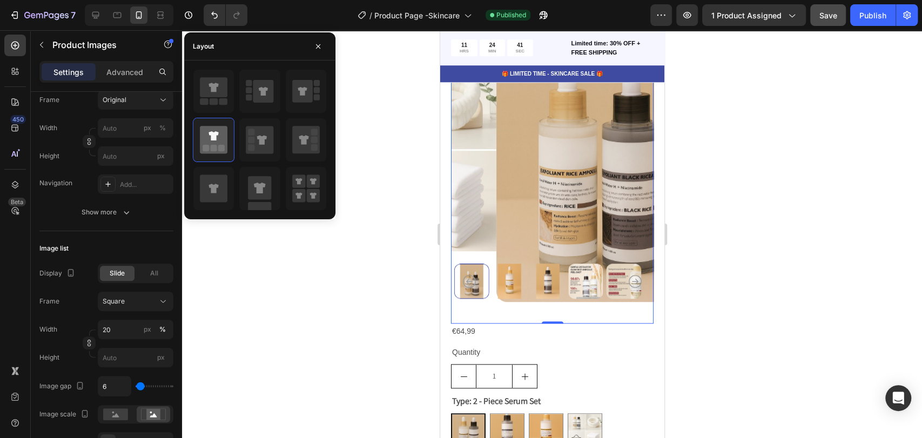
click at [346, 312] on div at bounding box center [552, 234] width 740 height 408
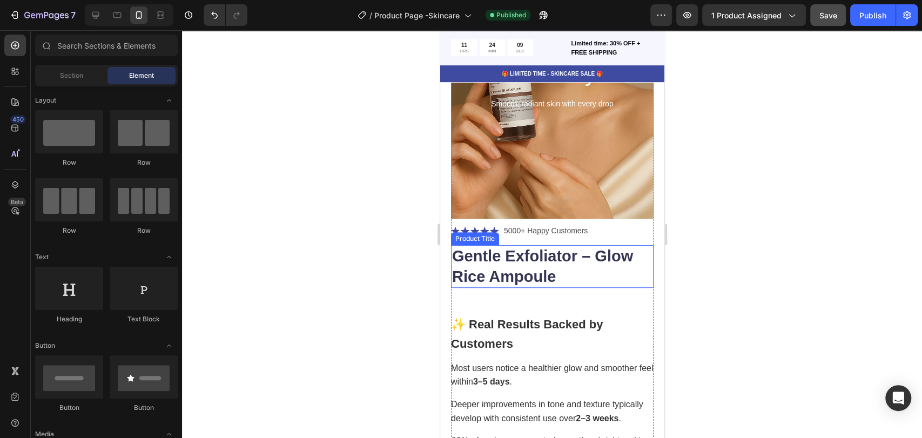
scroll to position [0, 0]
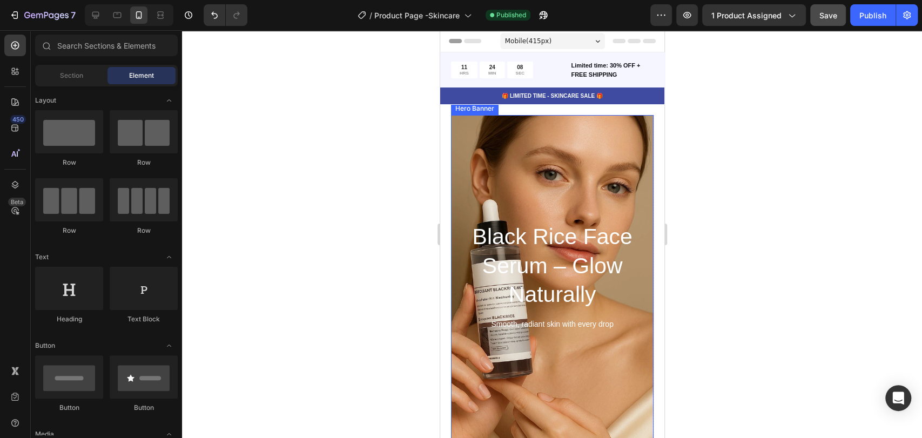
click at [505, 164] on div "Background Image" at bounding box center [551, 277] width 243 height 389
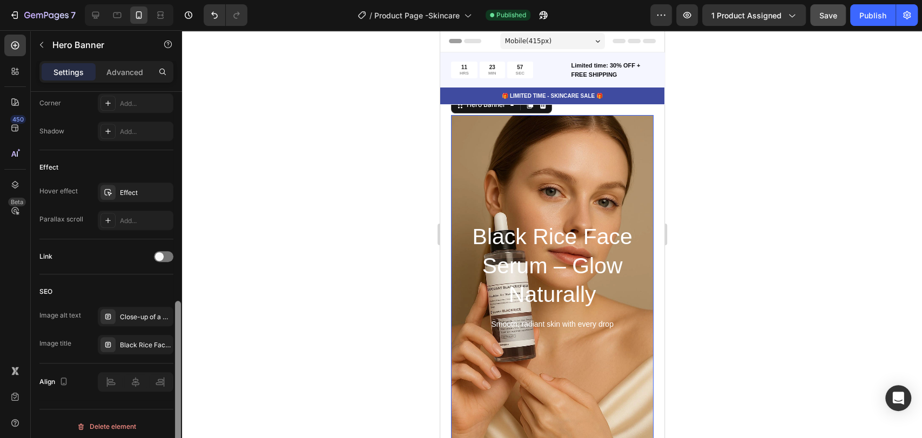
scroll to position [521, 0]
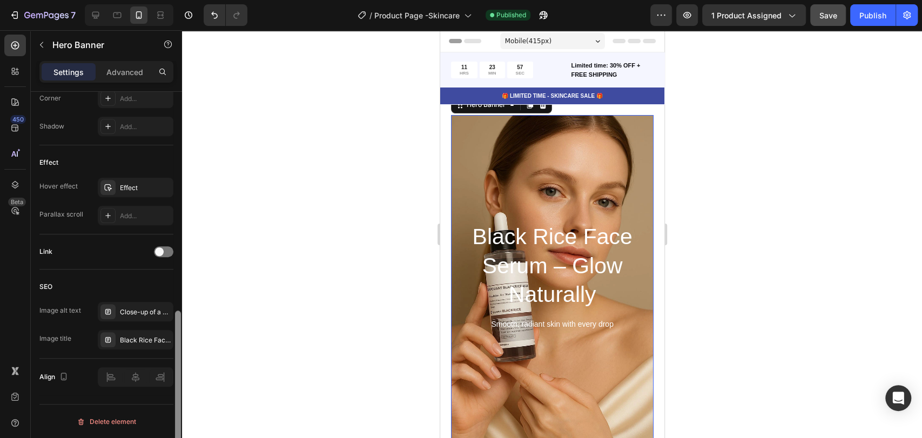
drag, startPoint x: 180, startPoint y: 210, endPoint x: 182, endPoint y: 396, distance: 185.9
click at [182, 396] on div at bounding box center [178, 280] width 8 height 377
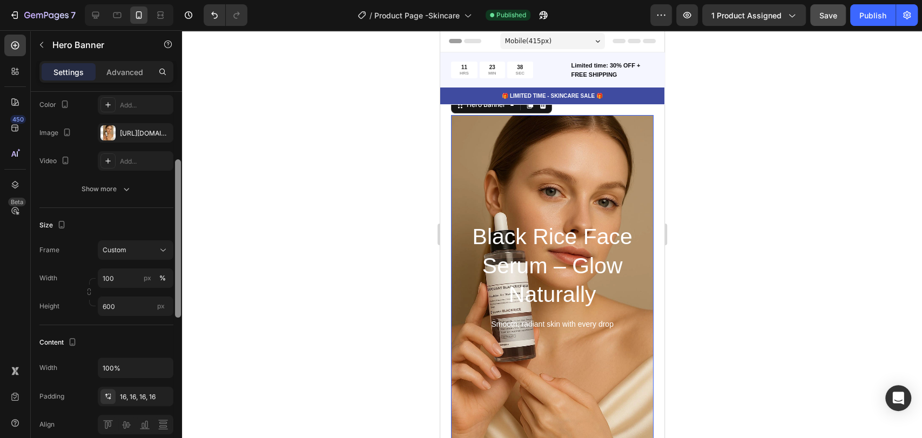
drag, startPoint x: 177, startPoint y: 338, endPoint x: 215, endPoint y: 161, distance: 180.7
click at [215, 0] on div "7 / Product Page -Skincare Published Preview 1 product assigned Save Publish 45…" at bounding box center [461, 0] width 922 height 0
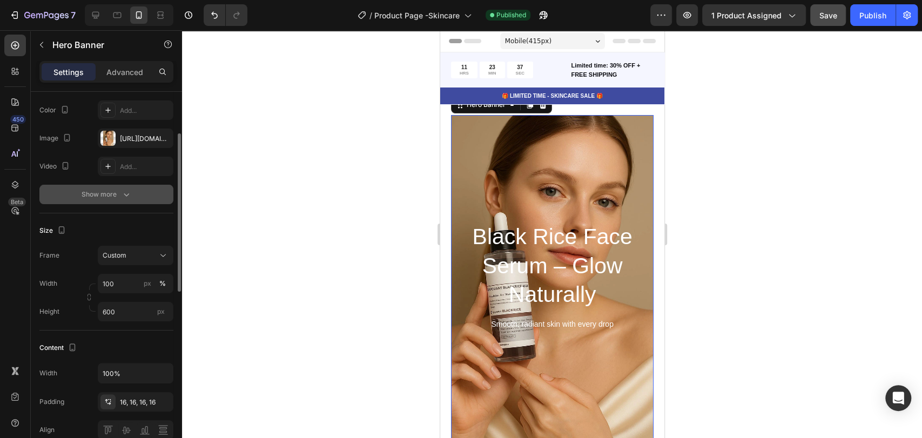
click at [120, 192] on div "Show more" at bounding box center [107, 194] width 50 height 11
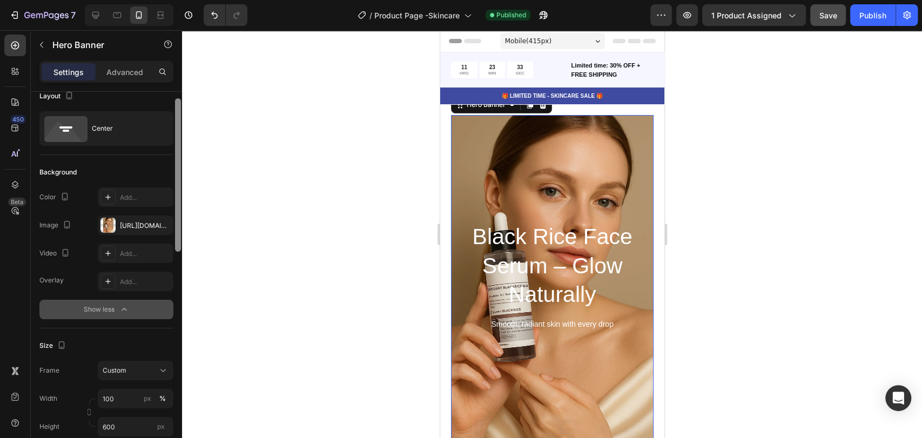
scroll to position [11, 0]
drag, startPoint x: 180, startPoint y: 255, endPoint x: 186, endPoint y: 217, distance: 37.8
click at [186, 0] on div "7 / Product Page -Skincare Published Preview 1 product assigned Save Publish 45…" at bounding box center [461, 0] width 922 height 0
click at [143, 279] on div "Add..." at bounding box center [145, 284] width 51 height 10
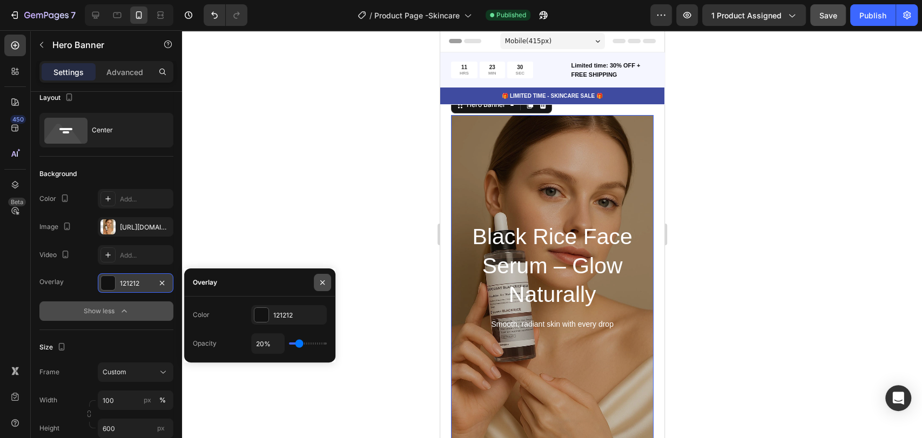
click at [326, 282] on icon "button" at bounding box center [322, 282] width 9 height 9
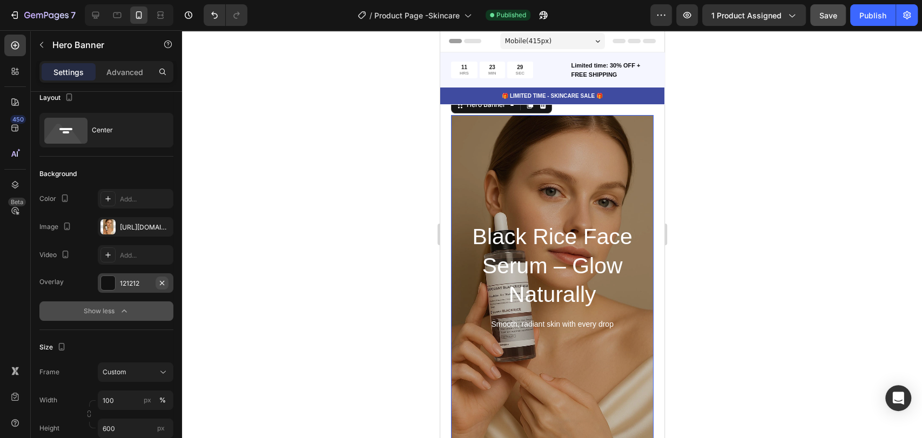
click at [165, 282] on icon "button" at bounding box center [162, 283] width 9 height 9
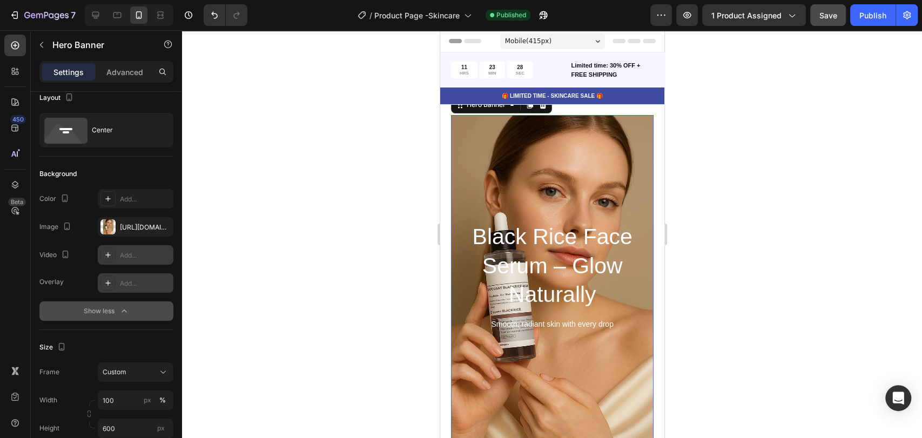
click at [144, 249] on div "Add..." at bounding box center [136, 254] width 76 height 19
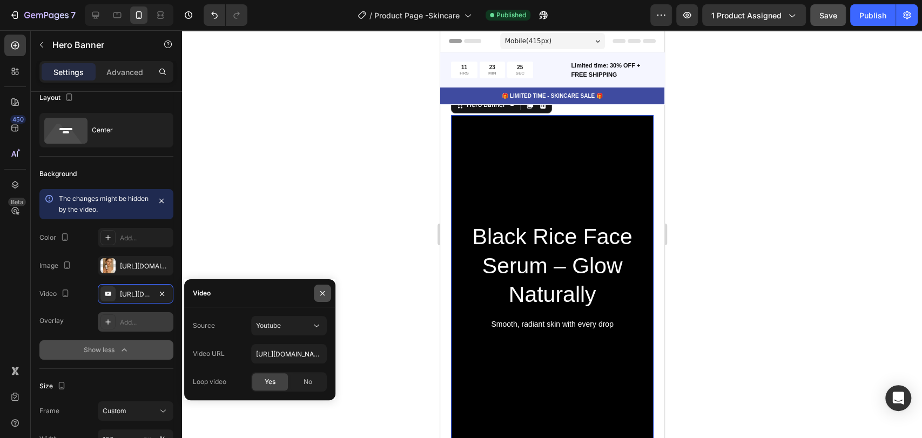
click at [323, 295] on icon "button" at bounding box center [322, 293] width 9 height 9
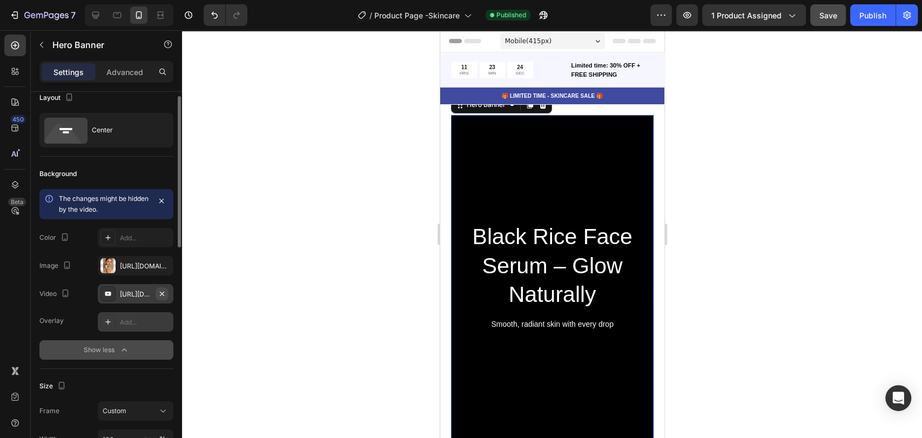
click at [165, 290] on icon "button" at bounding box center [162, 294] width 9 height 9
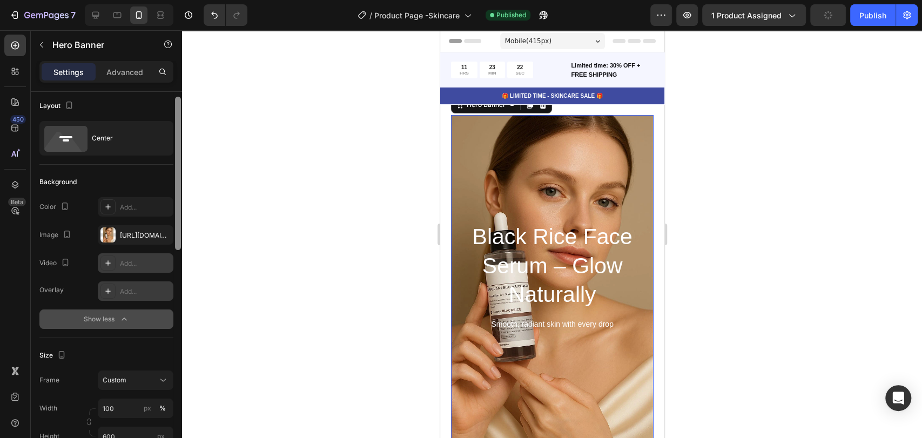
scroll to position [0, 0]
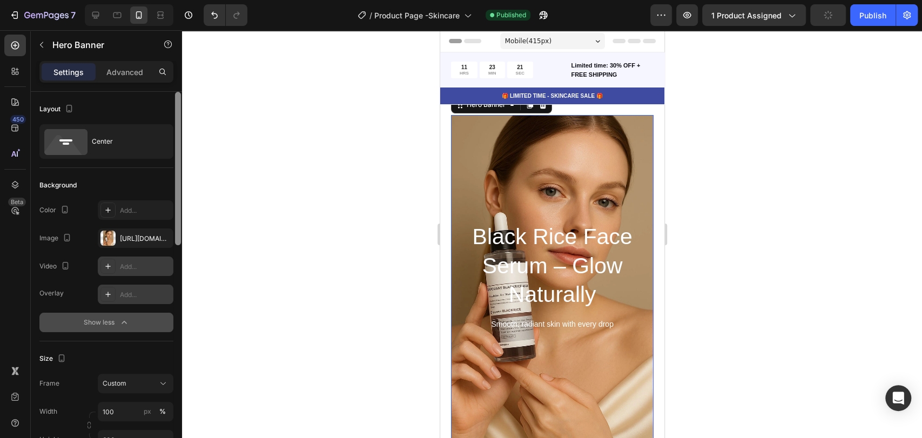
drag, startPoint x: 180, startPoint y: 237, endPoint x: 186, endPoint y: 178, distance: 59.2
click at [186, 0] on div "7 / Product Page -Skincare Published Preview 1 product assigned Publish 450 Bet…" at bounding box center [461, 0] width 922 height 0
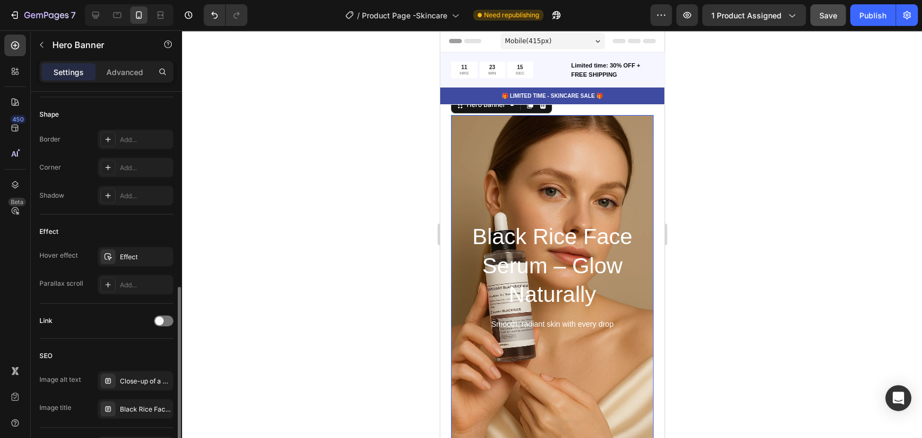
scroll to position [549, 0]
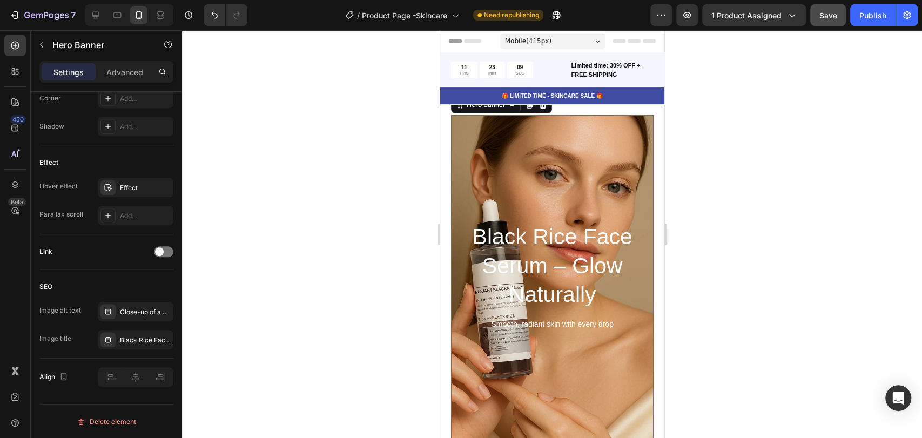
click at [553, 173] on div "Overlay" at bounding box center [552, 277] width 203 height 324
click at [524, 173] on div "Overlay" at bounding box center [552, 277] width 203 height 324
click at [529, 152] on div "Overlay" at bounding box center [552, 277] width 203 height 324
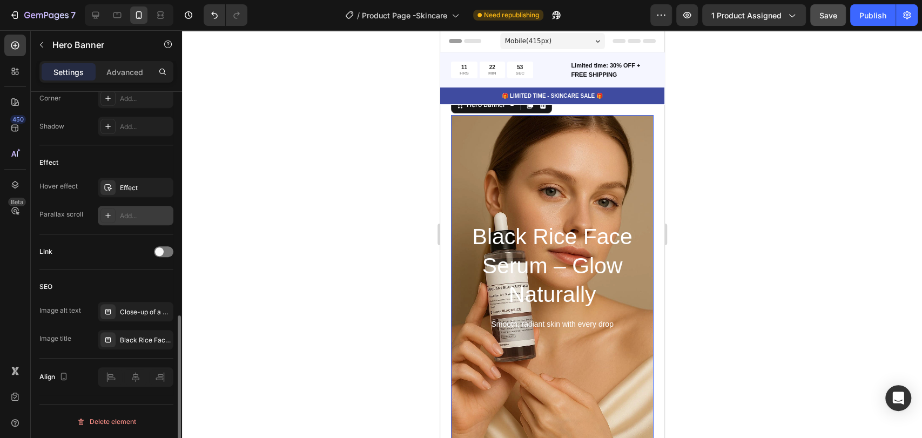
click at [130, 216] on div "Add..." at bounding box center [145, 216] width 51 height 10
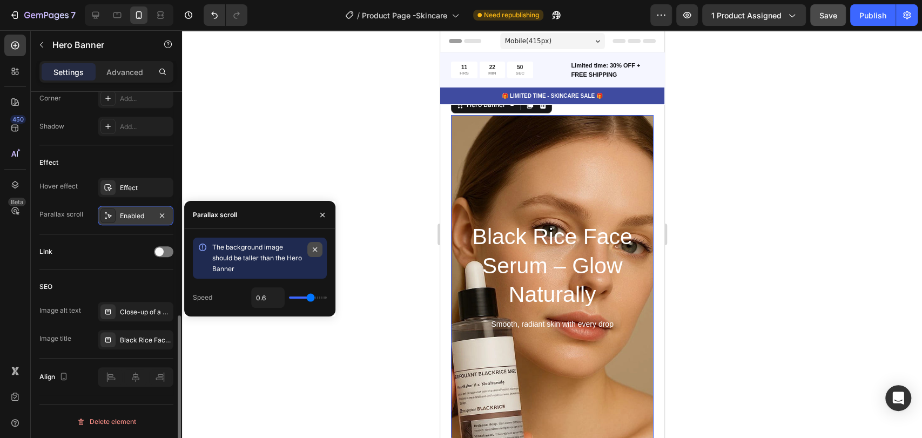
click at [312, 247] on icon "button" at bounding box center [315, 249] width 9 height 9
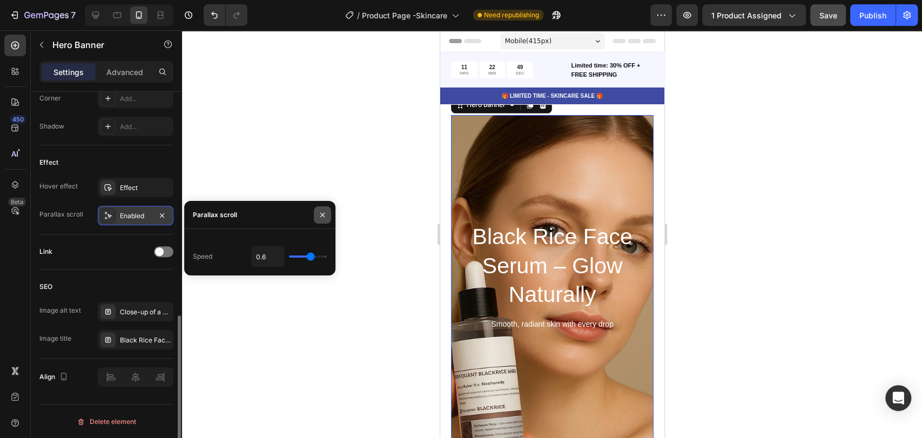
click at [320, 217] on icon "button" at bounding box center [322, 215] width 9 height 9
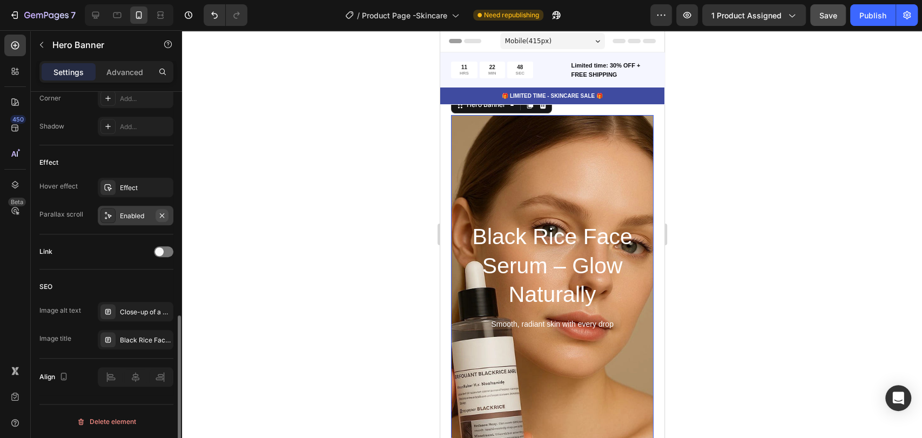
click at [168, 215] on button "button" at bounding box center [162, 215] width 13 height 13
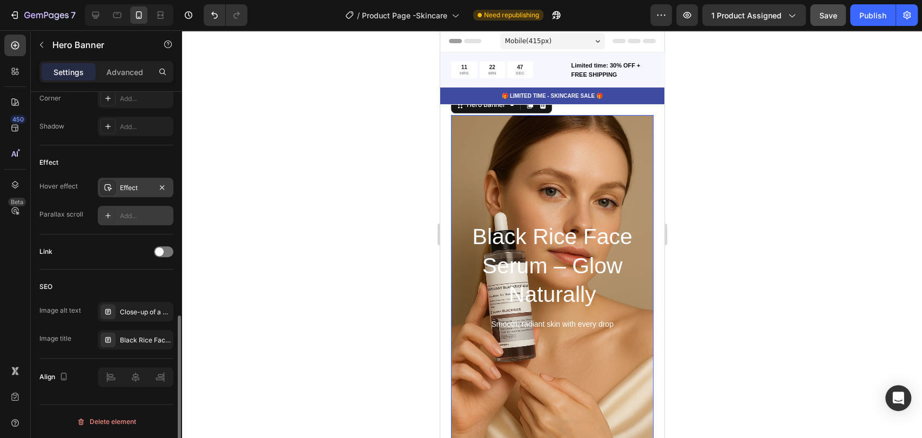
click at [138, 185] on div "Effect" at bounding box center [135, 188] width 31 height 10
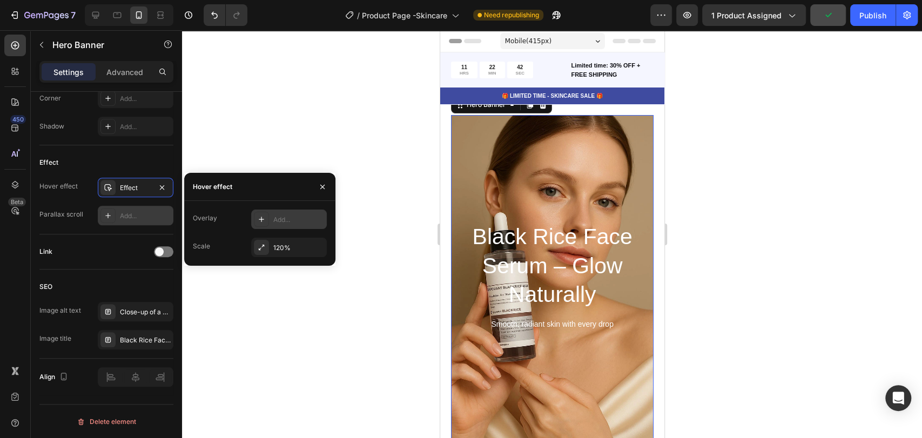
click at [297, 224] on div "Add..." at bounding box center [298, 220] width 51 height 10
click at [199, 191] on button "button" at bounding box center [197, 186] width 17 height 17
click at [310, 218] on button "button" at bounding box center [315, 219] width 13 height 13
click at [324, 195] on button "button" at bounding box center [322, 186] width 17 height 17
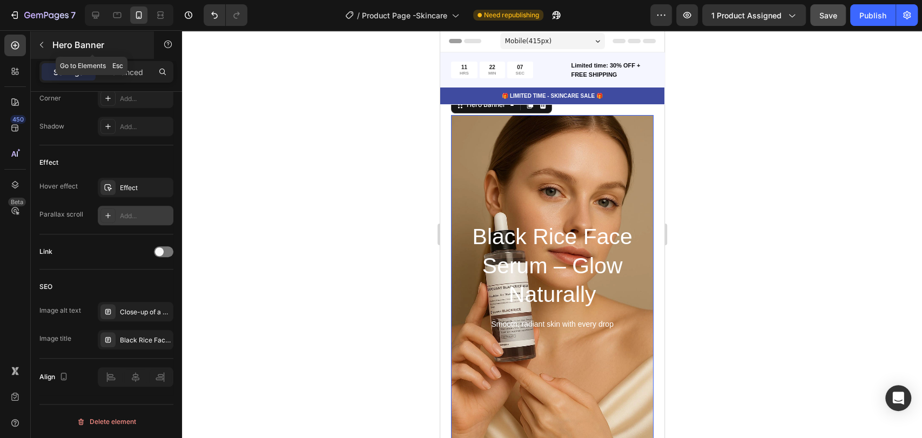
click at [40, 47] on icon "button" at bounding box center [41, 45] width 9 height 9
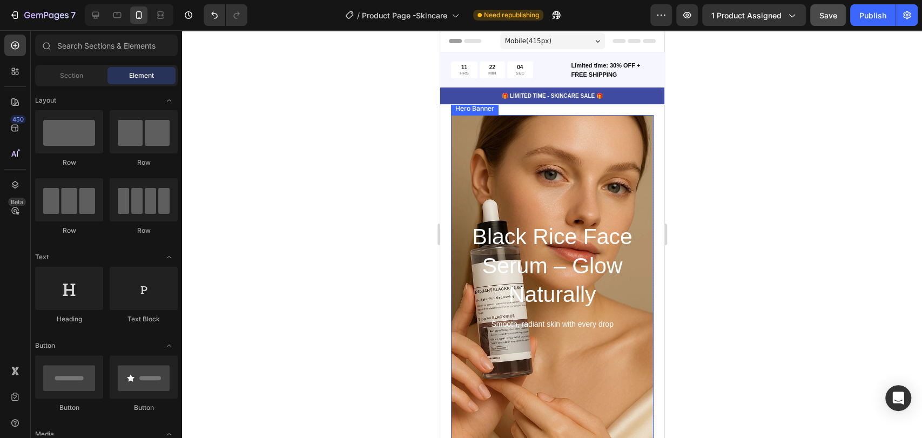
click at [546, 160] on div "Overlay" at bounding box center [552, 277] width 203 height 324
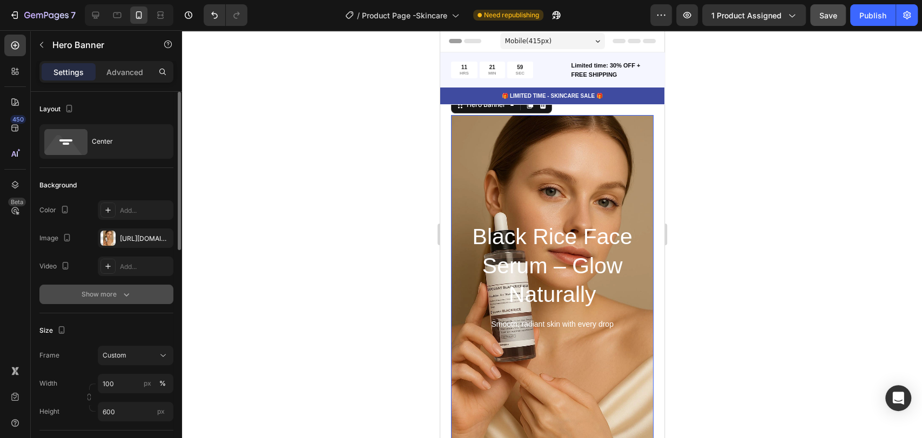
click at [131, 297] on icon "button" at bounding box center [126, 294] width 11 height 11
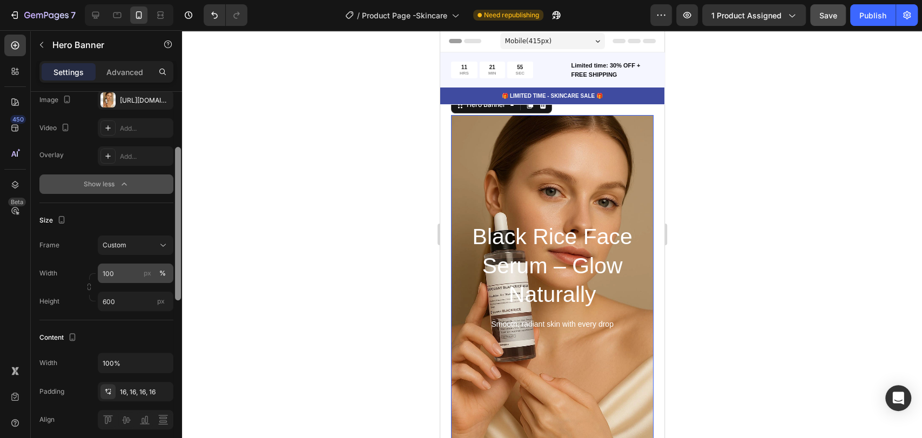
drag, startPoint x: 177, startPoint y: 215, endPoint x: 173, endPoint y: 271, distance: 56.9
click at [173, 272] on div "Layout Center Background The changes might be hidden by the video. Color Add...…" at bounding box center [106, 280] width 151 height 377
click at [156, 243] on div "Custom" at bounding box center [129, 246] width 53 height 10
click at [155, 221] on div "Size" at bounding box center [106, 220] width 134 height 17
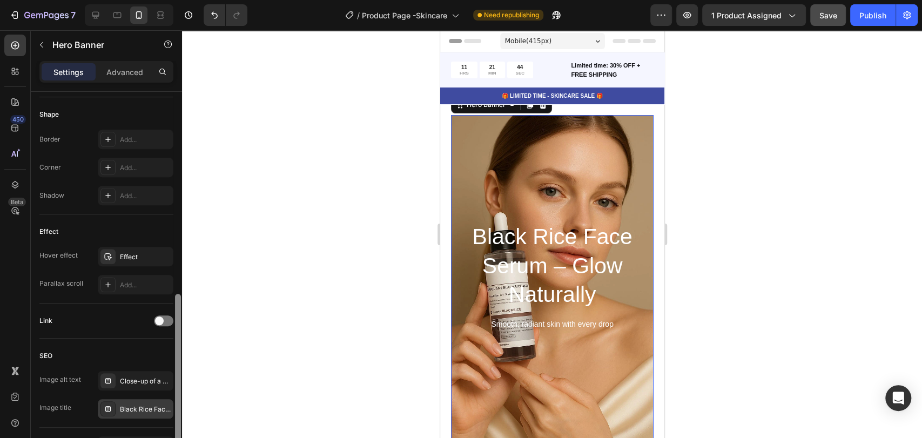
scroll to position [473, 0]
drag, startPoint x: 177, startPoint y: 260, endPoint x: 157, endPoint y: 373, distance: 114.2
click at [158, 397] on div "Layout Center Background The changes might be hidden by the video. Color Add...…" at bounding box center [106, 280] width 151 height 377
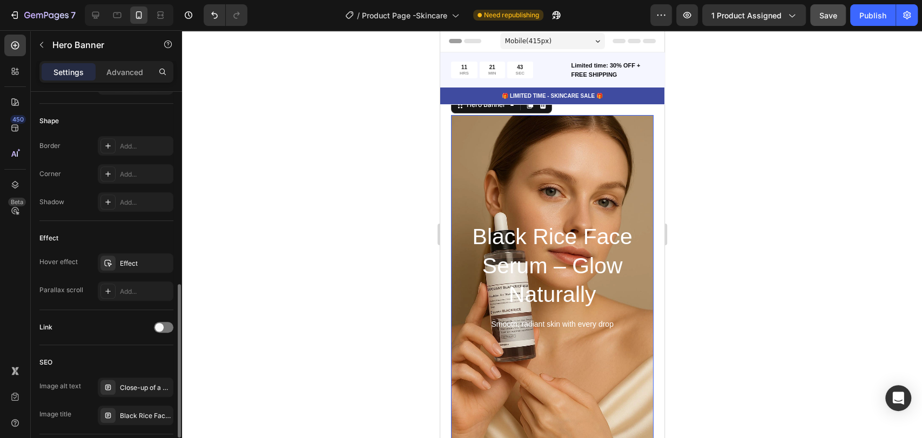
click at [164, 333] on div "Link" at bounding box center [106, 327] width 134 height 17
click at [162, 330] on div at bounding box center [163, 327] width 19 height 11
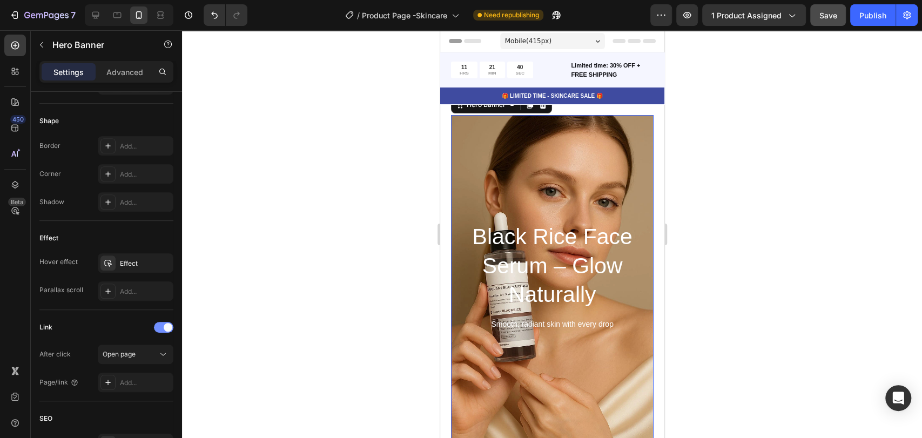
click at [162, 330] on div at bounding box center [163, 327] width 19 height 11
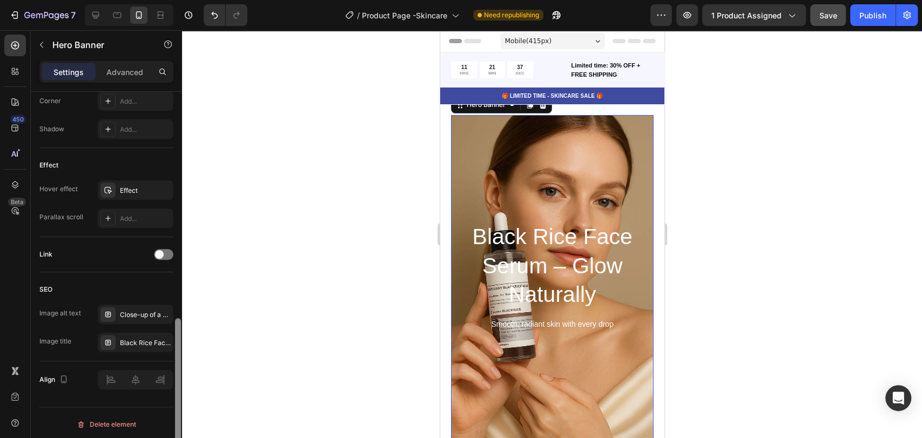
scroll to position [549, 0]
drag, startPoint x: 180, startPoint y: 316, endPoint x: 175, endPoint y: 347, distance: 32.3
click at [178, 352] on div at bounding box center [178, 392] width 6 height 153
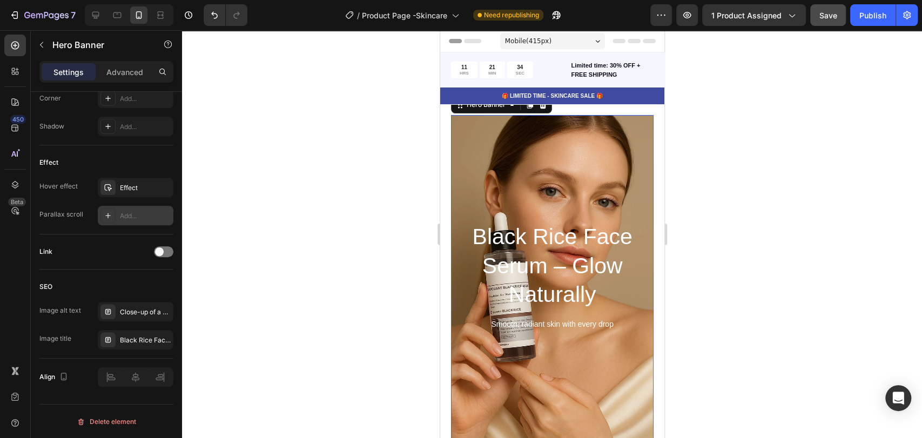
click at [134, 217] on div "Add..." at bounding box center [145, 216] width 51 height 10
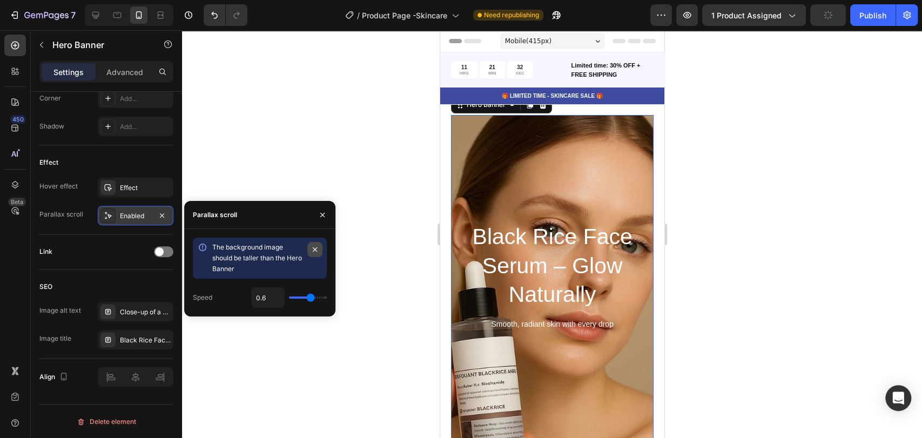
click at [317, 250] on icon "button" at bounding box center [315, 249] width 9 height 9
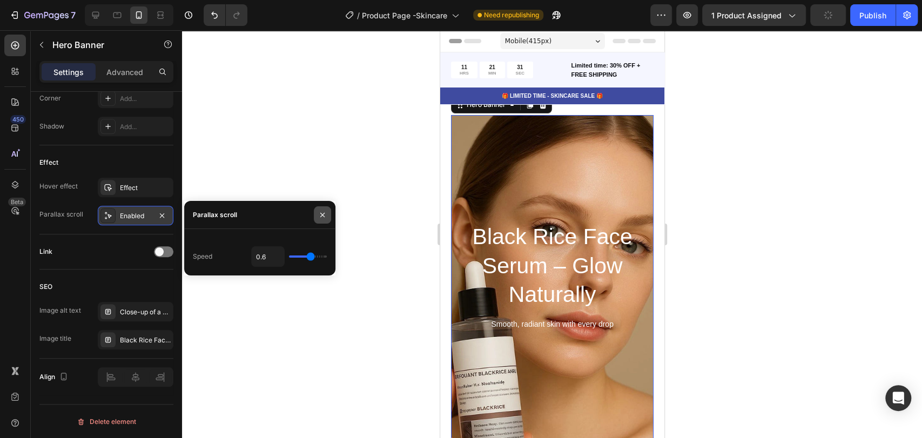
click at [323, 218] on icon "button" at bounding box center [322, 215] width 9 height 9
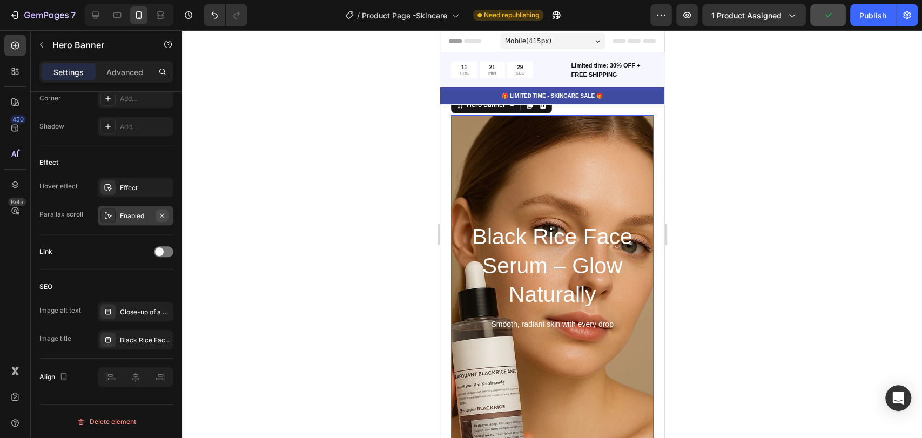
click at [160, 213] on icon "button" at bounding box center [162, 215] width 9 height 9
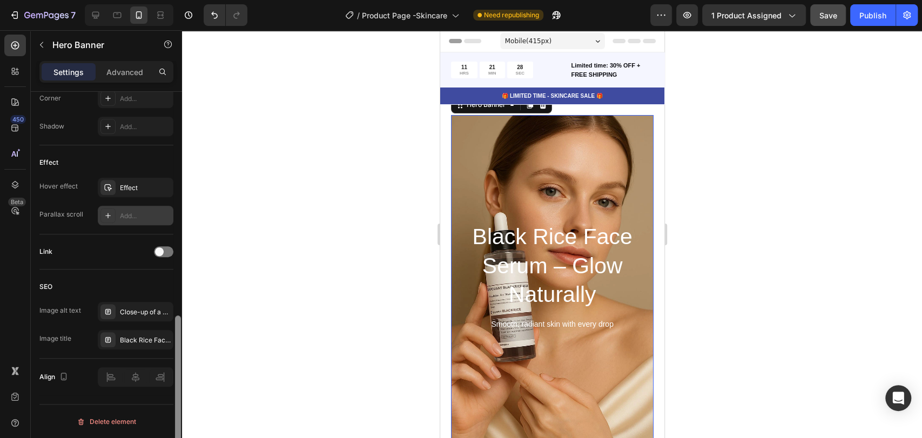
drag, startPoint x: 179, startPoint y: 320, endPoint x: 176, endPoint y: 338, distance: 18.0
click at [176, 338] on div at bounding box center [178, 392] width 6 height 153
drag, startPoint x: 177, startPoint y: 337, endPoint x: 168, endPoint y: 363, distance: 27.7
click at [177, 359] on div at bounding box center [178, 392] width 6 height 153
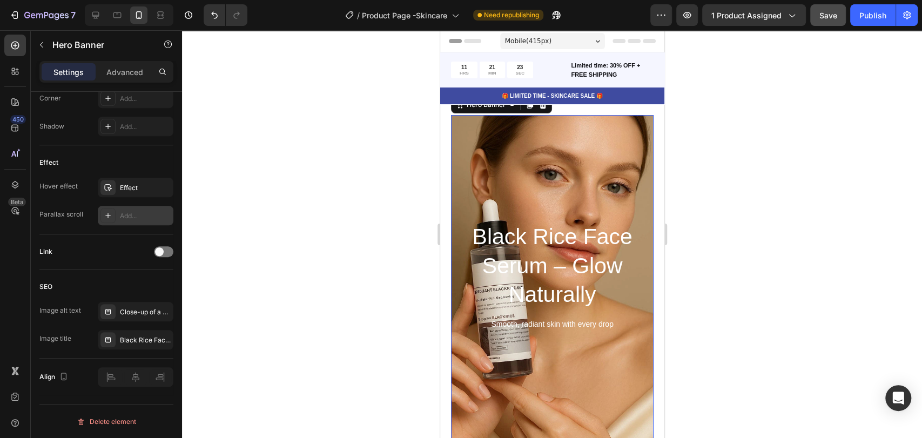
click at [474, 165] on div "Overlay" at bounding box center [552, 277] width 203 height 324
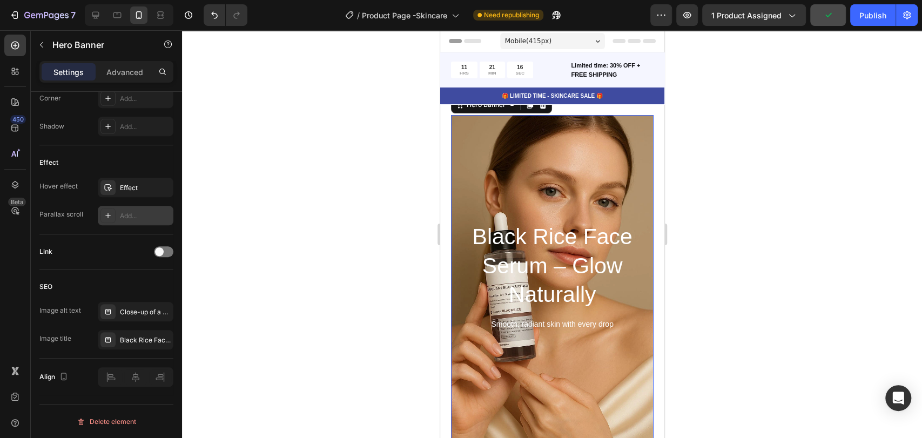
click at [649, 17] on div "/ Product Page -Skincare Need republishing" at bounding box center [453, 15] width 394 height 22
click at [656, 17] on icon "button" at bounding box center [661, 15] width 11 height 11
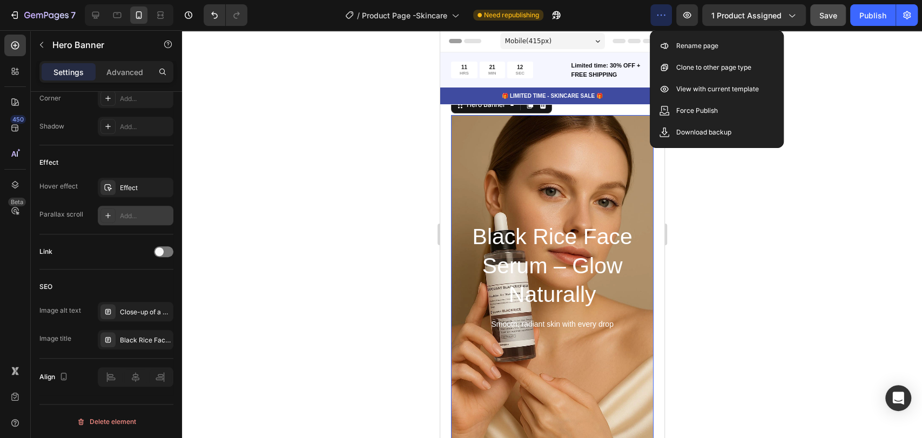
click at [329, 141] on div at bounding box center [552, 234] width 740 height 408
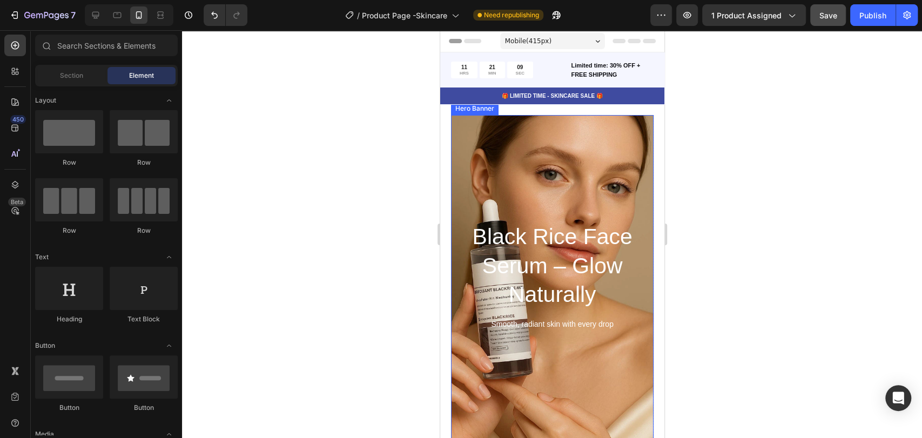
click at [496, 142] on div "Overlay" at bounding box center [552, 277] width 203 height 324
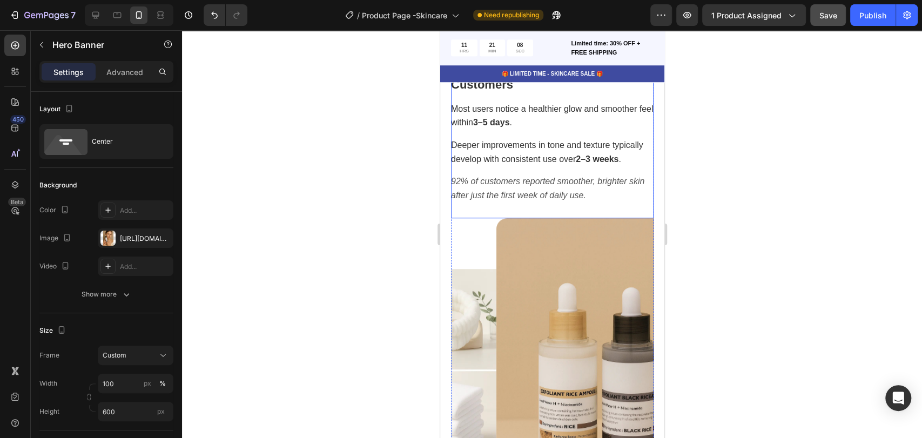
scroll to position [600, 0]
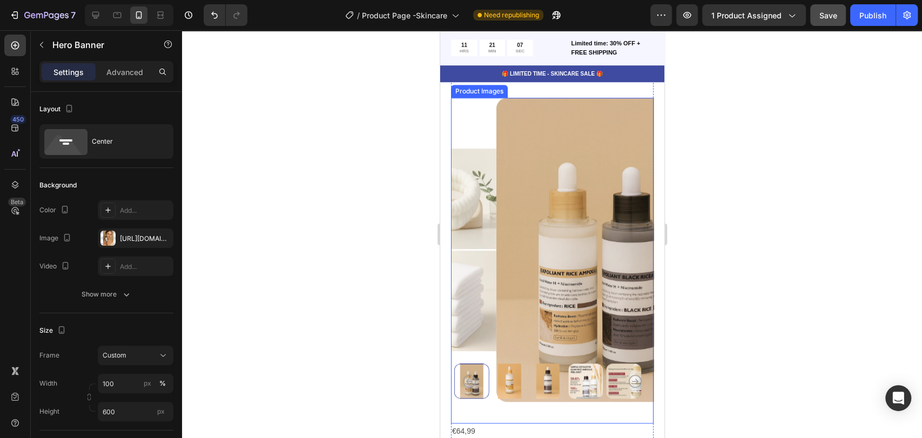
click at [507, 146] on img at bounding box center [597, 250] width 203 height 304
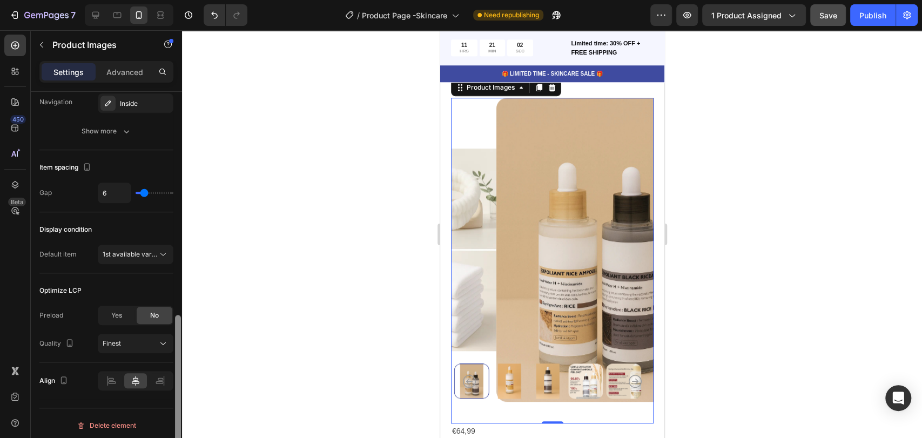
scroll to position [523, 0]
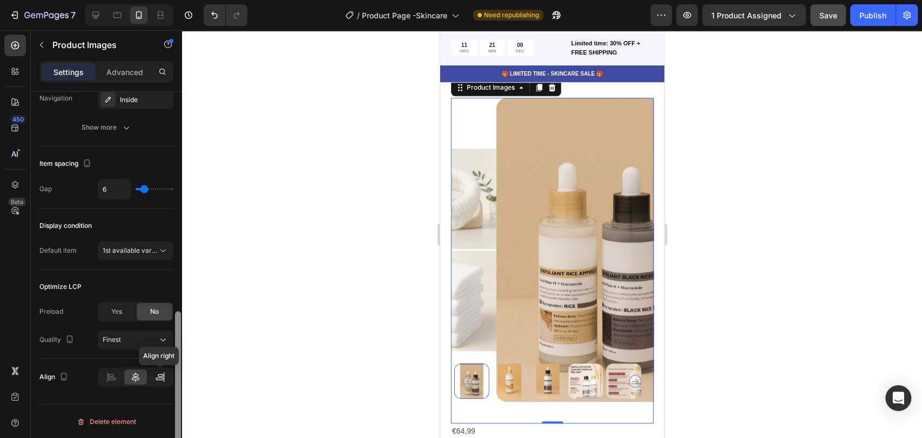
drag, startPoint x: 177, startPoint y: 243, endPoint x: 170, endPoint y: 377, distance: 134.2
click at [170, 377] on div "Layout Image list inside bottom Product source Gentle Exfoliator – Glow Rice Am…" at bounding box center [106, 280] width 151 height 377
click at [158, 342] on icon at bounding box center [163, 339] width 11 height 11
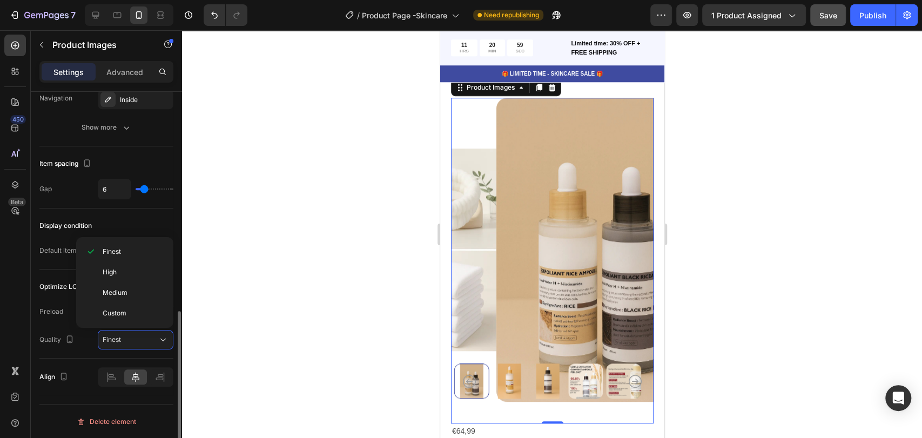
click at [172, 359] on div "Align" at bounding box center [106, 377] width 134 height 37
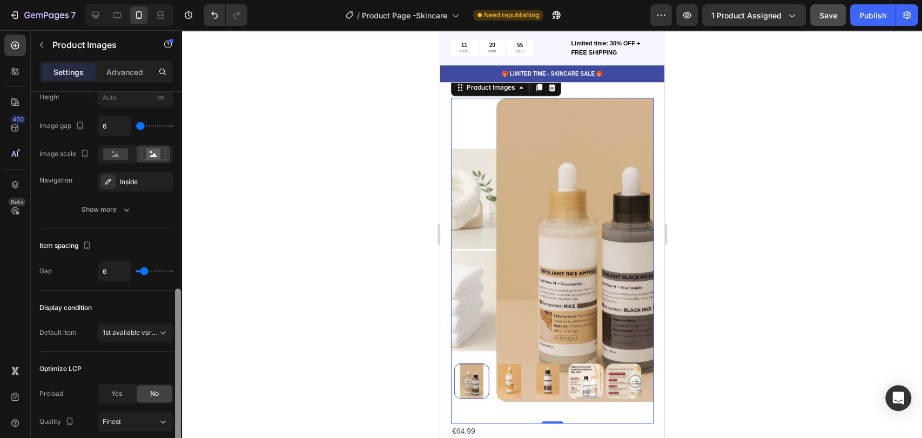
drag, startPoint x: 177, startPoint y: 373, endPoint x: 177, endPoint y: 330, distance: 43.2
click at [181, 337] on div at bounding box center [178, 289] width 8 height 377
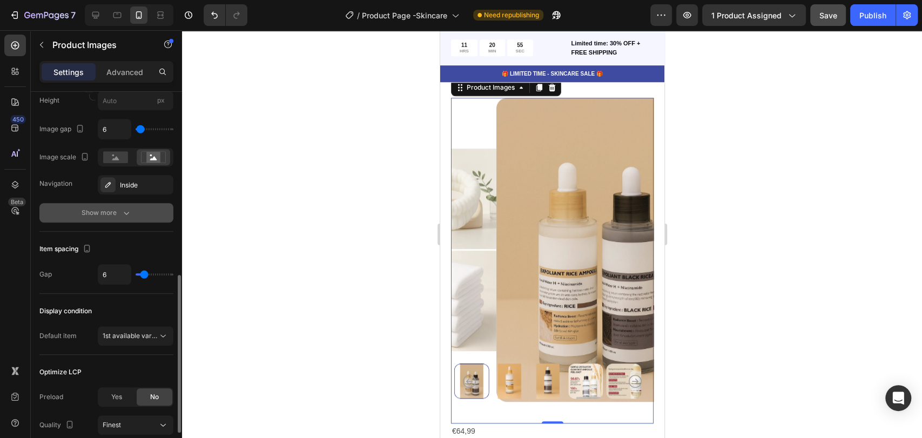
click at [128, 209] on icon "button" at bounding box center [126, 212] width 11 height 11
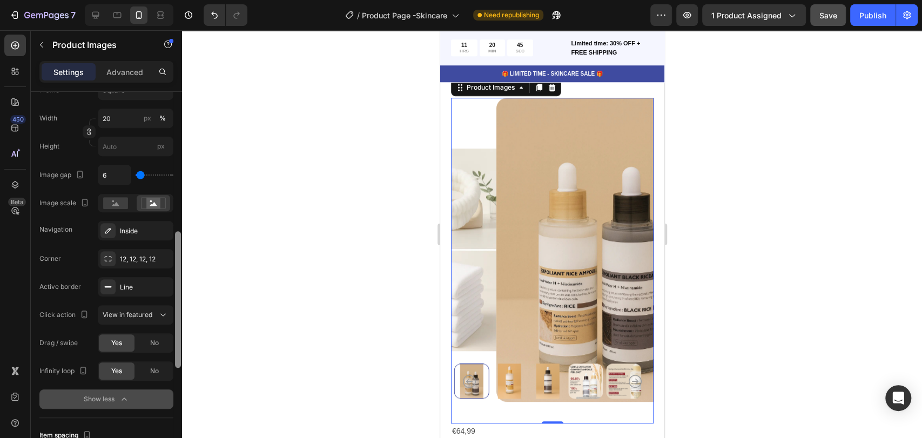
scroll to position [386, 0]
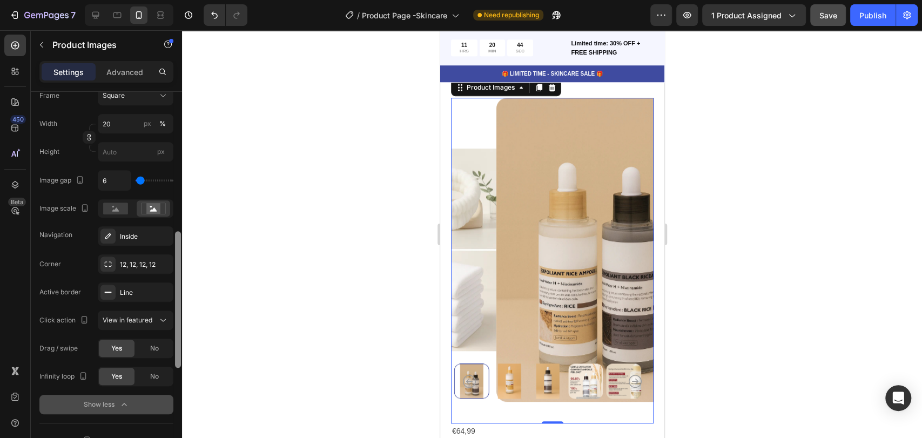
drag, startPoint x: 179, startPoint y: 323, endPoint x: 186, endPoint y: 302, distance: 22.7
click at [186, 0] on div "7 / Product Page -Skincare Need republishing Preview 1 product assigned Save Pu…" at bounding box center [461, 0] width 922 height 0
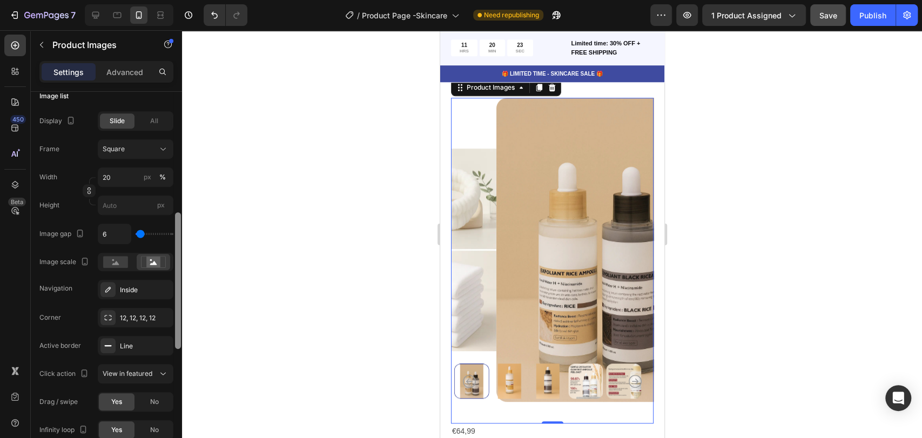
scroll to position [331, 0]
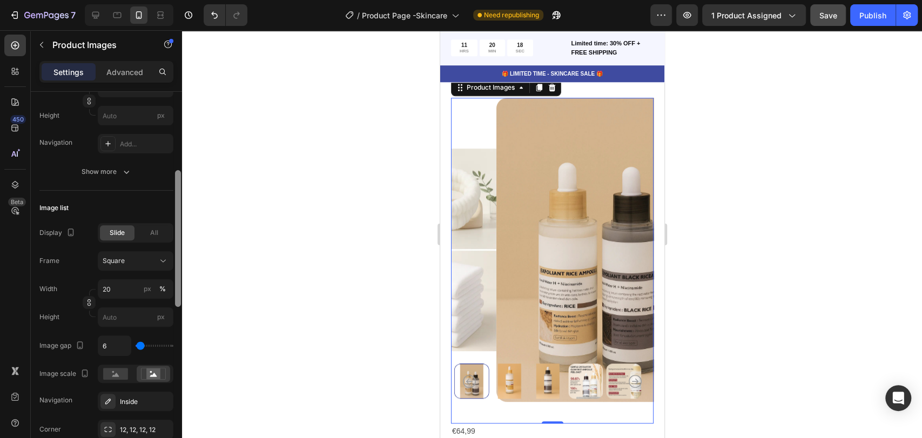
drag, startPoint x: 177, startPoint y: 299, endPoint x: 169, endPoint y: 189, distance: 110.6
click at [193, 0] on div "7 / Product Page -Skincare Need republishing Preview 1 product assigned Save Pu…" at bounding box center [461, 0] width 922 height 0
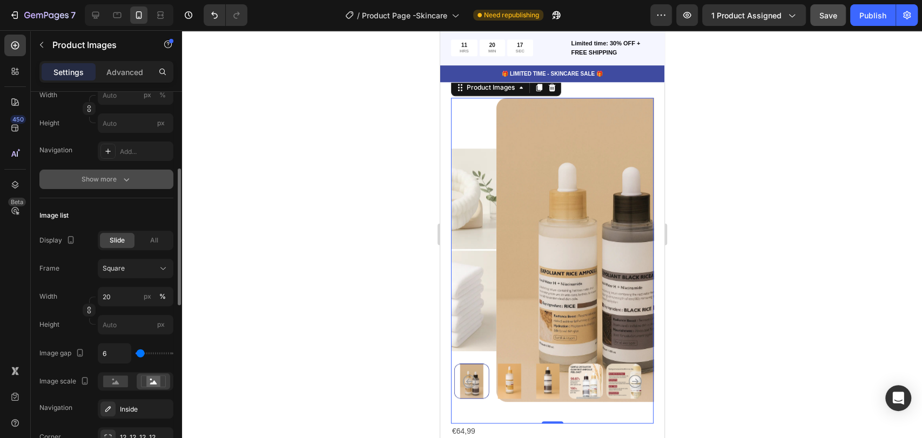
click at [120, 172] on button "Show more" at bounding box center [106, 179] width 134 height 19
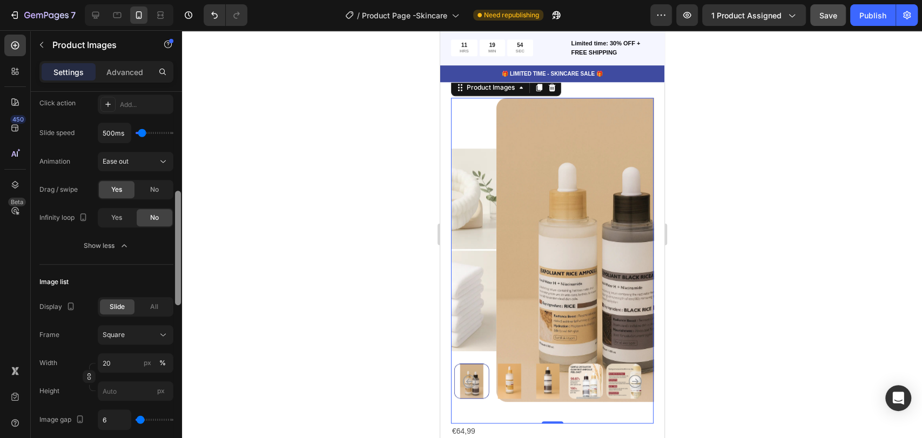
scroll to position [347, 0]
drag, startPoint x: 179, startPoint y: 243, endPoint x: 177, endPoint y: 290, distance: 47.6
click at [177, 290] on div at bounding box center [178, 254] width 6 height 115
click at [166, 162] on icon at bounding box center [163, 158] width 11 height 11
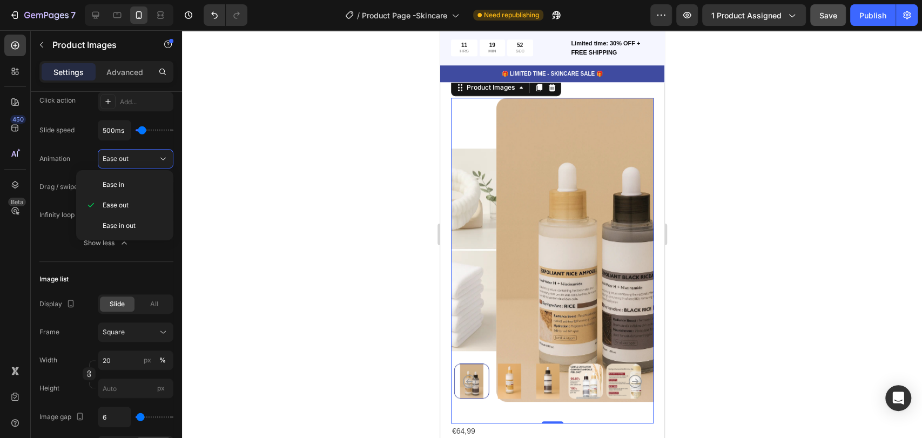
click at [173, 173] on div "Ease in Ease out Ease in out" at bounding box center [124, 205] width 97 height 70
click at [166, 250] on button "Show less" at bounding box center [106, 242] width 134 height 19
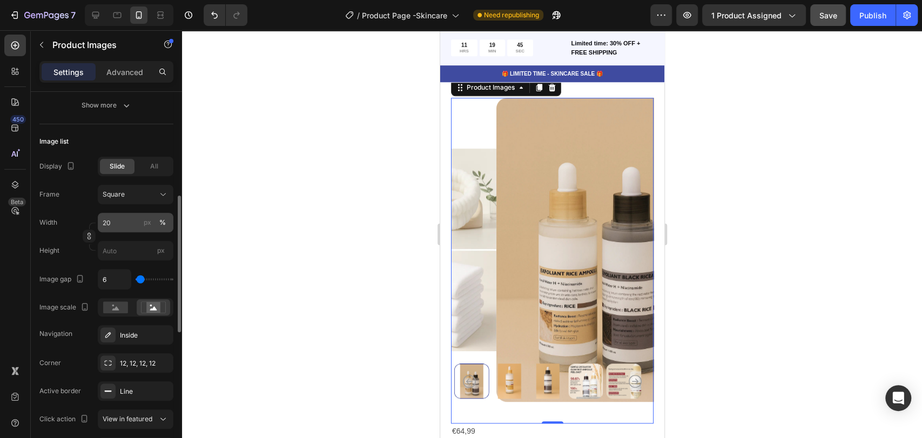
scroll to position [227, 0]
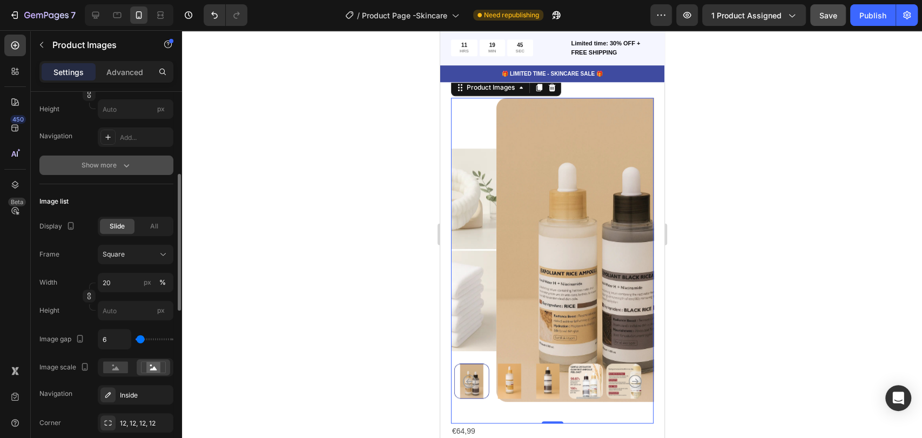
click at [139, 168] on button "Show more" at bounding box center [106, 165] width 134 height 19
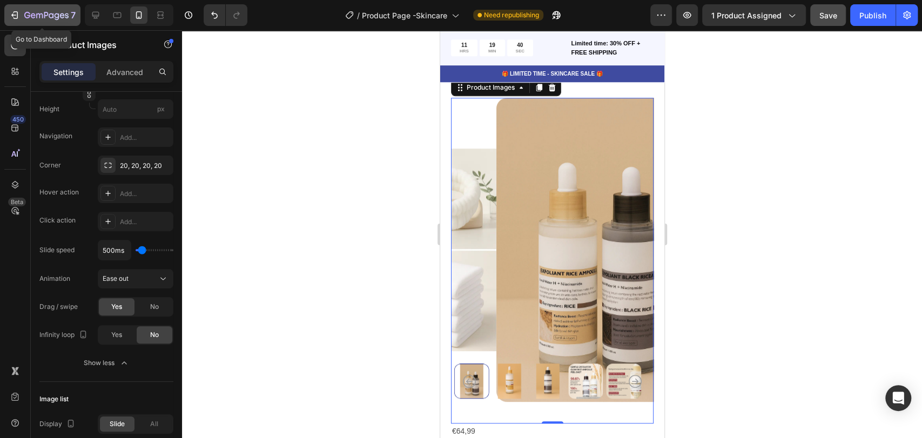
click at [18, 18] on icon "button" at bounding box center [14, 15] width 11 height 11
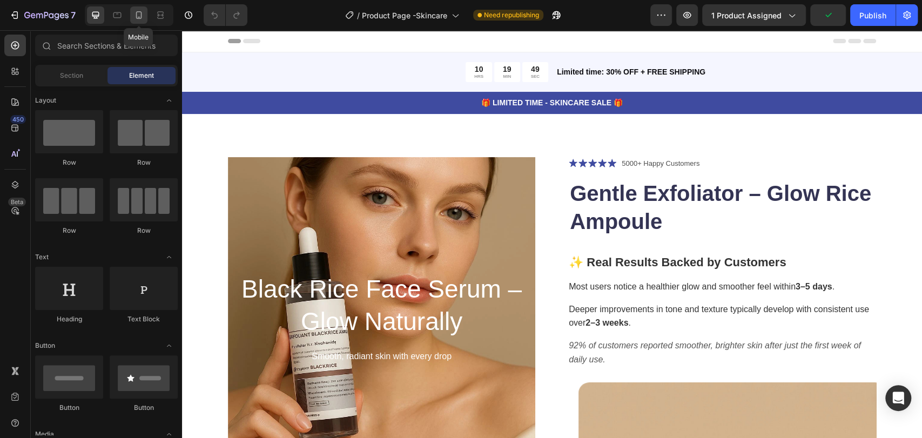
click at [140, 17] on icon at bounding box center [138, 15] width 11 height 11
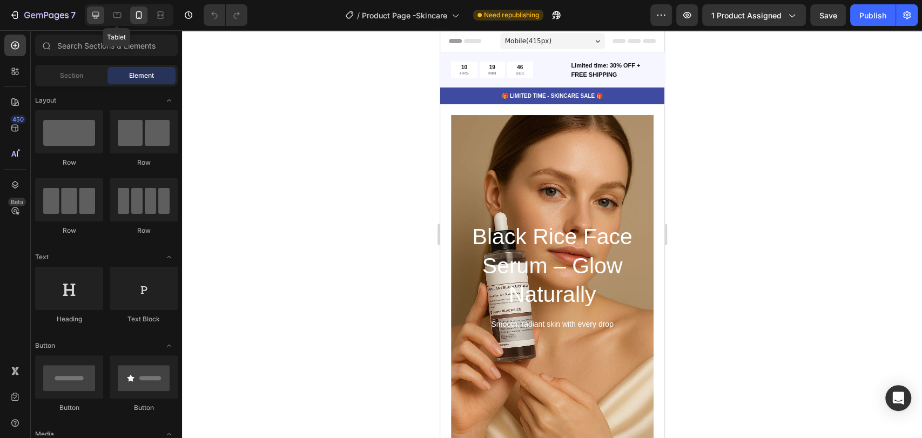
click at [97, 10] on icon at bounding box center [95, 15] width 11 height 11
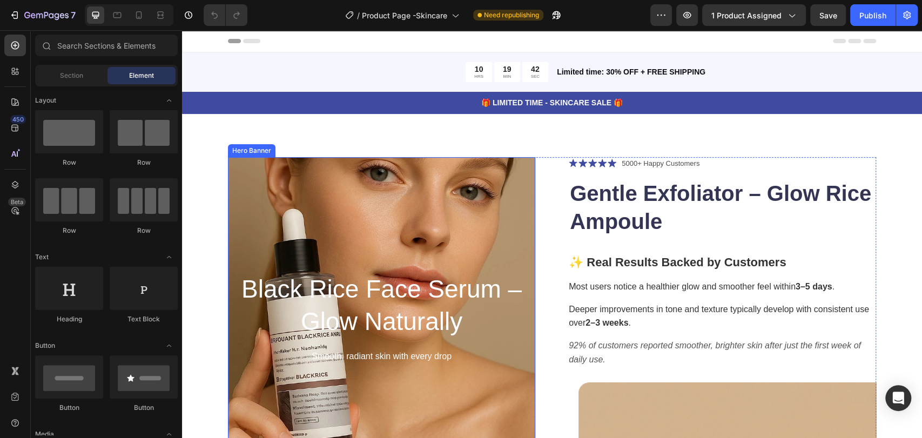
click at [336, 189] on div "Overlay" at bounding box center [381, 319] width 307 height 324
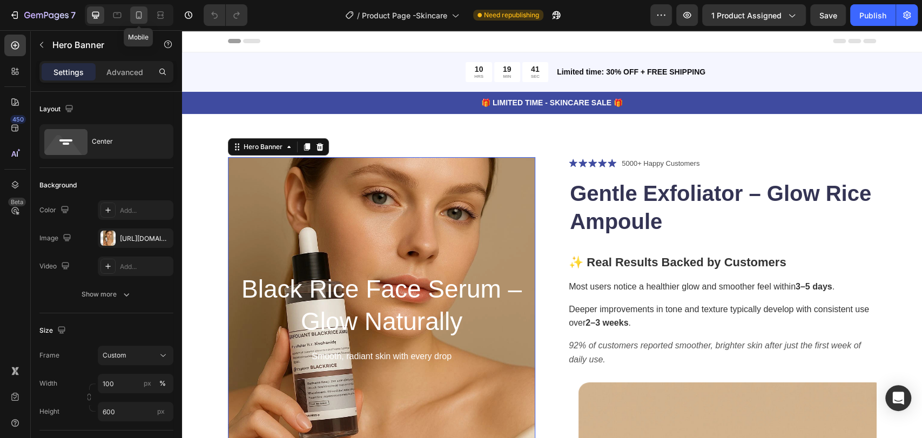
click at [136, 16] on icon at bounding box center [139, 15] width 6 height 8
type input "100%"
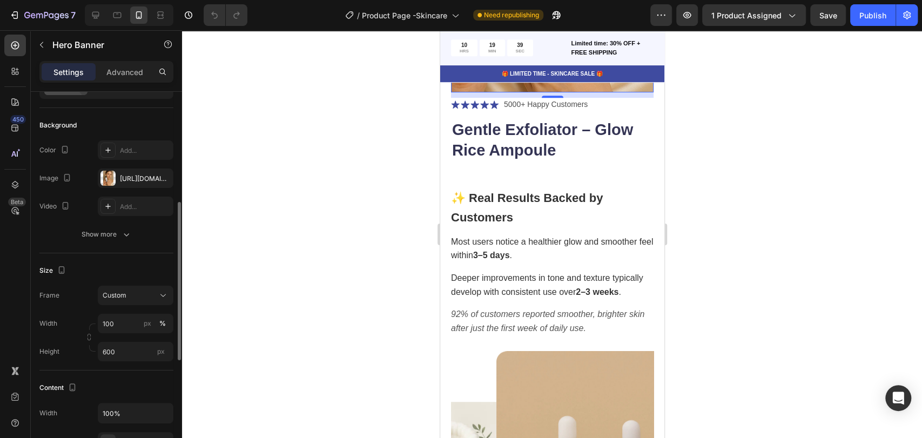
scroll to position [120, 0]
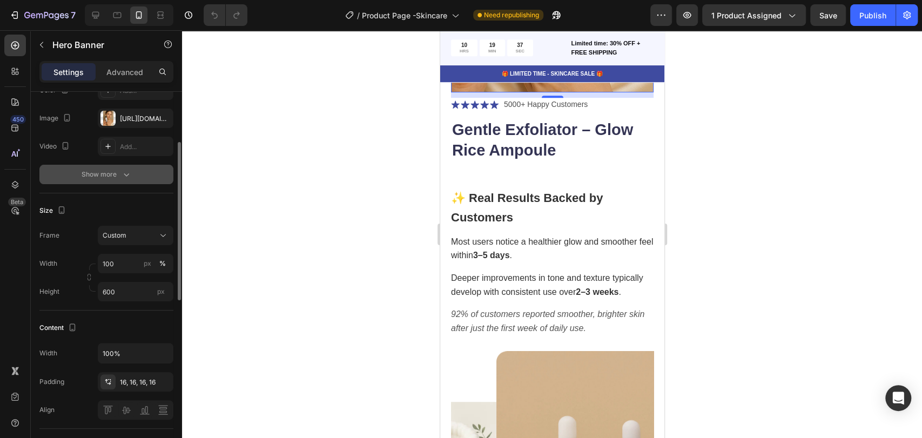
click at [122, 174] on icon "button" at bounding box center [126, 174] width 11 height 11
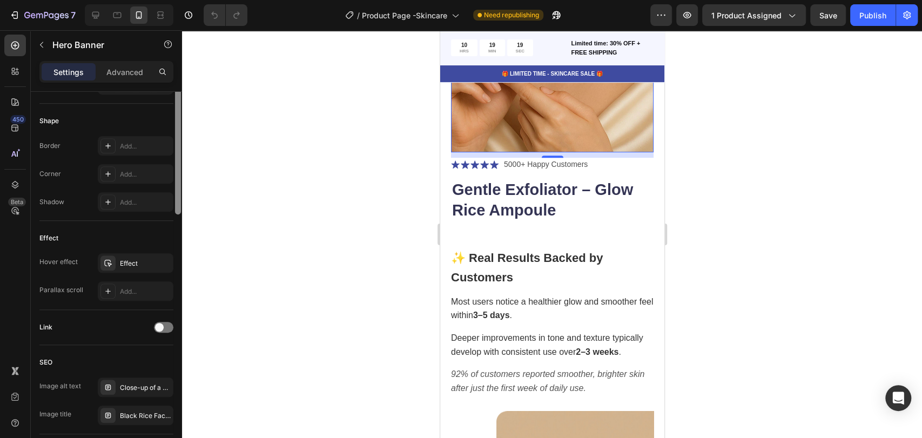
scroll to position [222, 0]
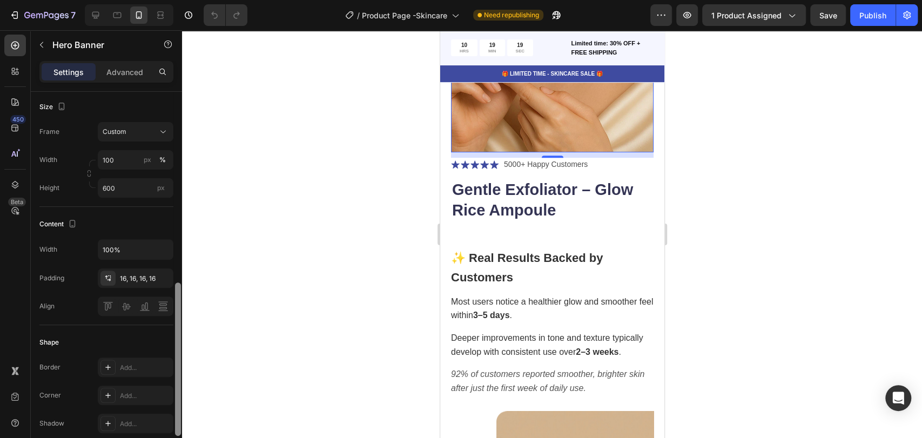
drag, startPoint x: 174, startPoint y: 307, endPoint x: 292, endPoint y: 182, distance: 172.0
click at [260, 0] on div "7 / Product Page -Skincare Need republishing Preview 1 product assigned Save Pu…" at bounding box center [461, 0] width 922 height 0
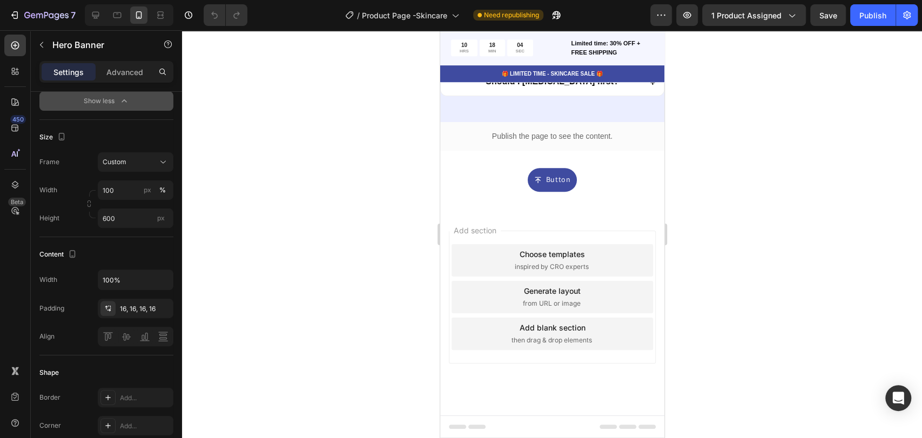
scroll to position [6231, 0]
click at [879, 21] on button "Publish" at bounding box center [873, 15] width 45 height 22
